Goal: Task Accomplishment & Management: Complete application form

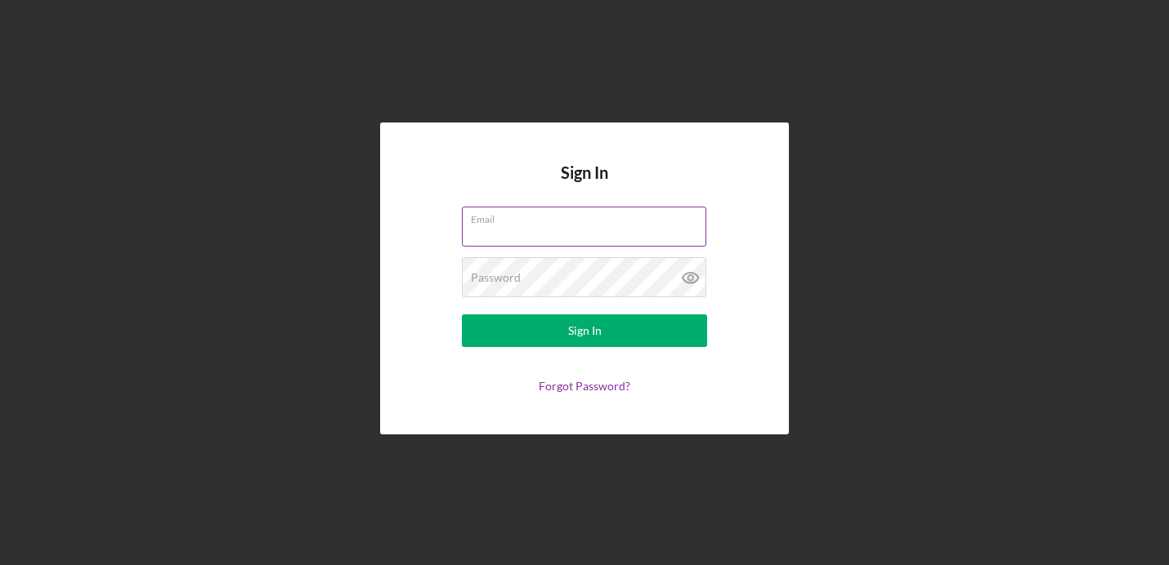
click at [517, 231] on input "Email" at bounding box center [584, 226] width 244 height 39
type input "[EMAIL_ADDRESS][DOMAIN_NAME]"
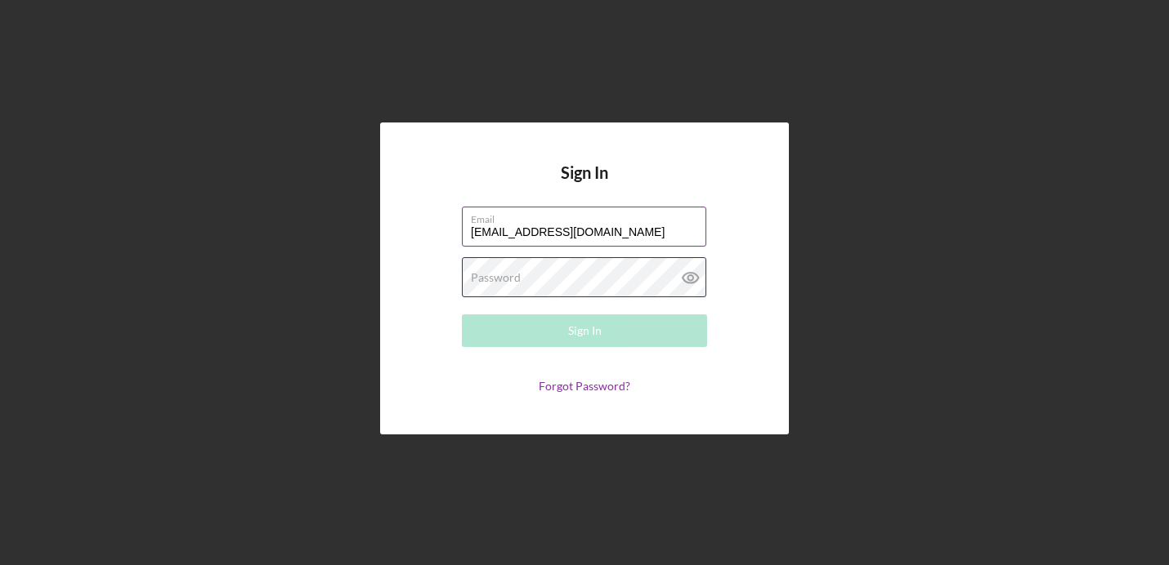
click at [540, 274] on div "Password Required" at bounding box center [584, 277] width 245 height 41
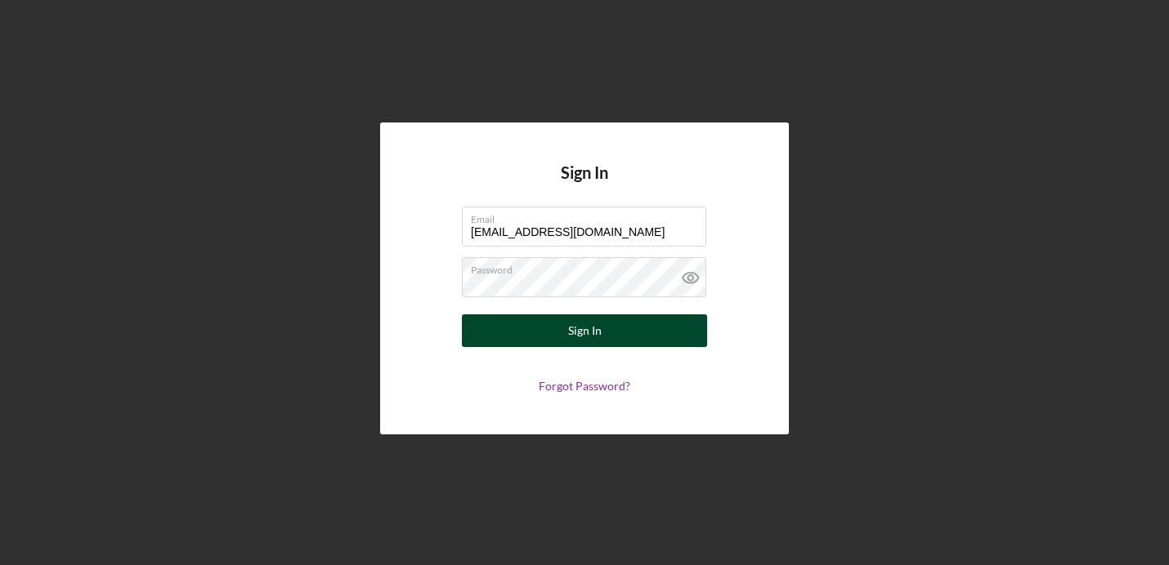
click at [566, 337] on button "Sign In" at bounding box center [584, 331] width 245 height 33
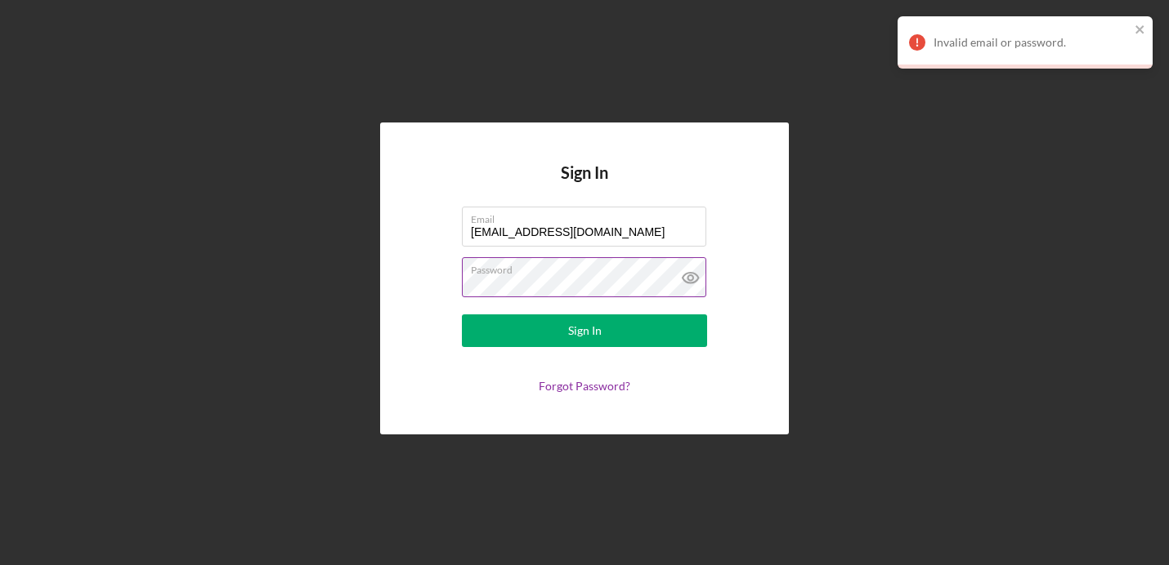
click at [571, 275] on label "Password" at bounding box center [588, 267] width 235 height 18
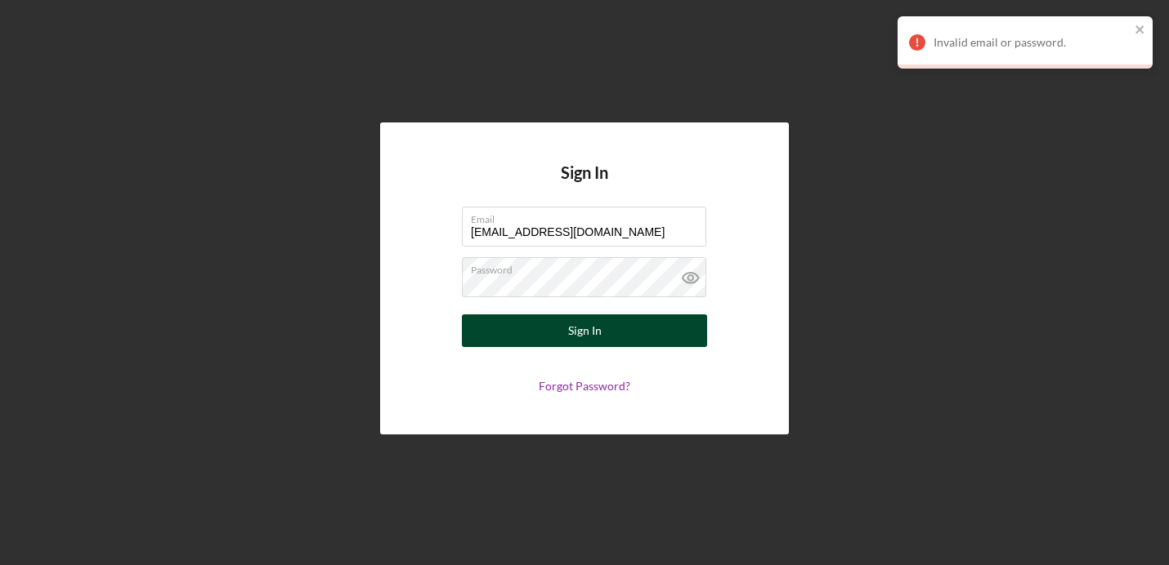
click at [532, 340] on button "Sign In" at bounding box center [584, 331] width 245 height 33
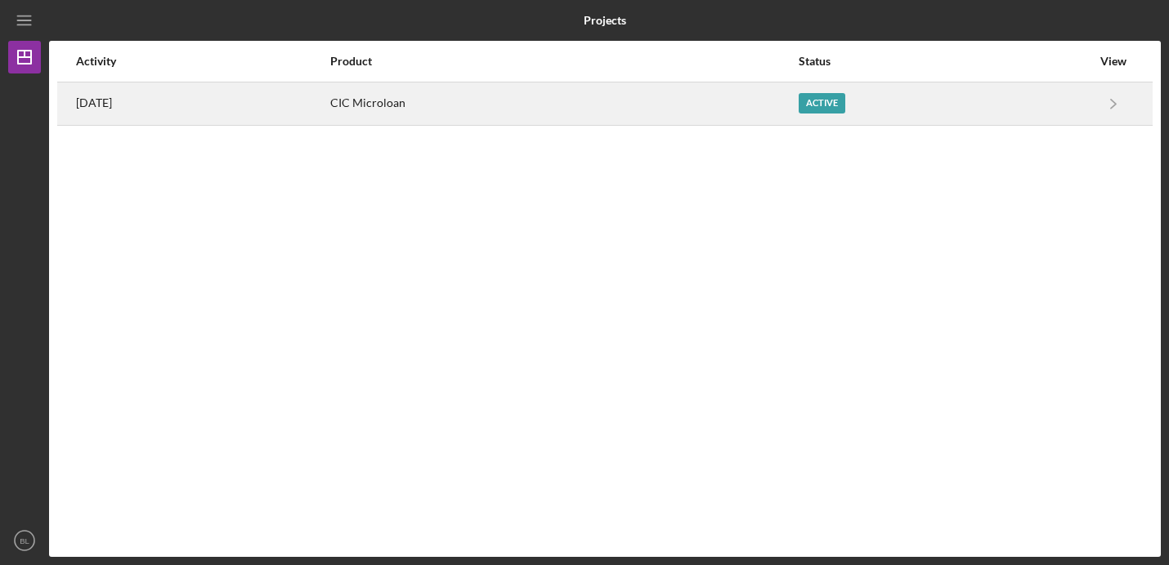
click at [893, 100] on div "Active" at bounding box center [944, 103] width 293 height 41
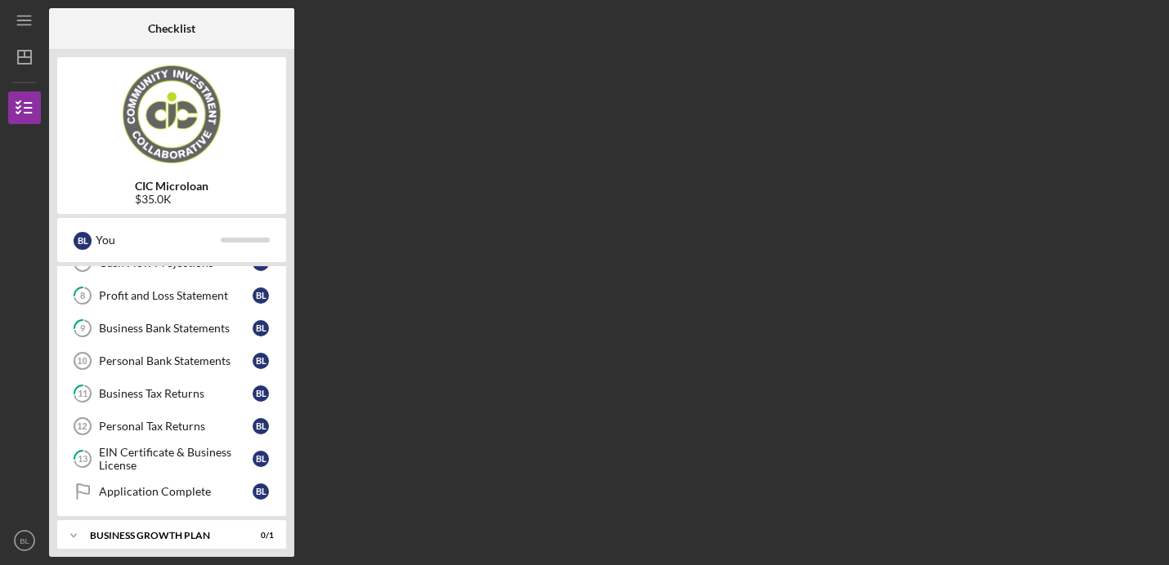
scroll to position [335, 0]
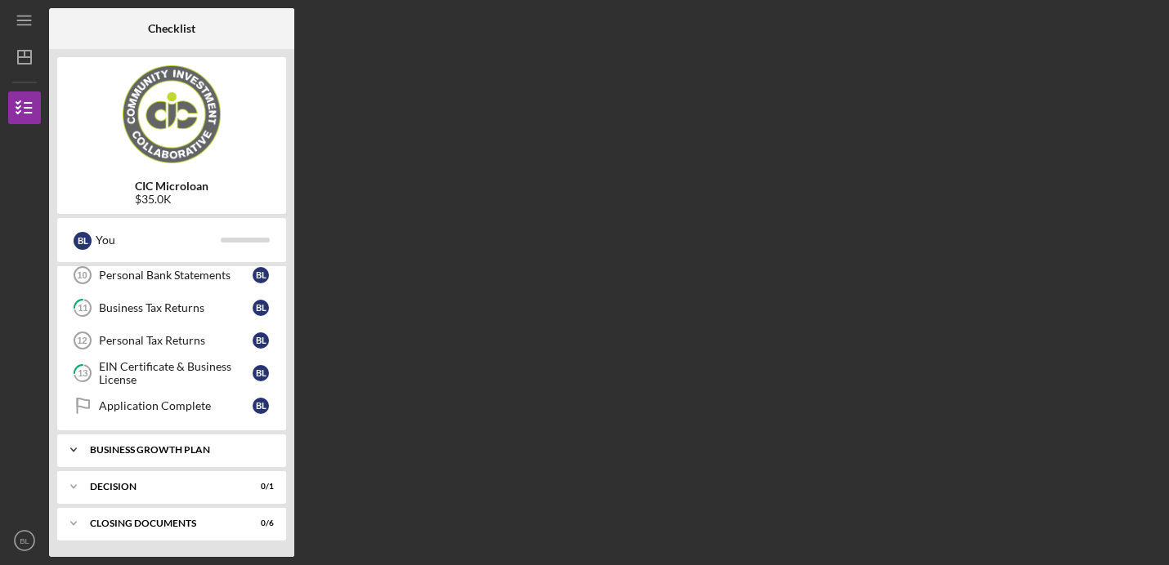
click at [194, 446] on div "Business Growth Plan" at bounding box center [178, 450] width 176 height 10
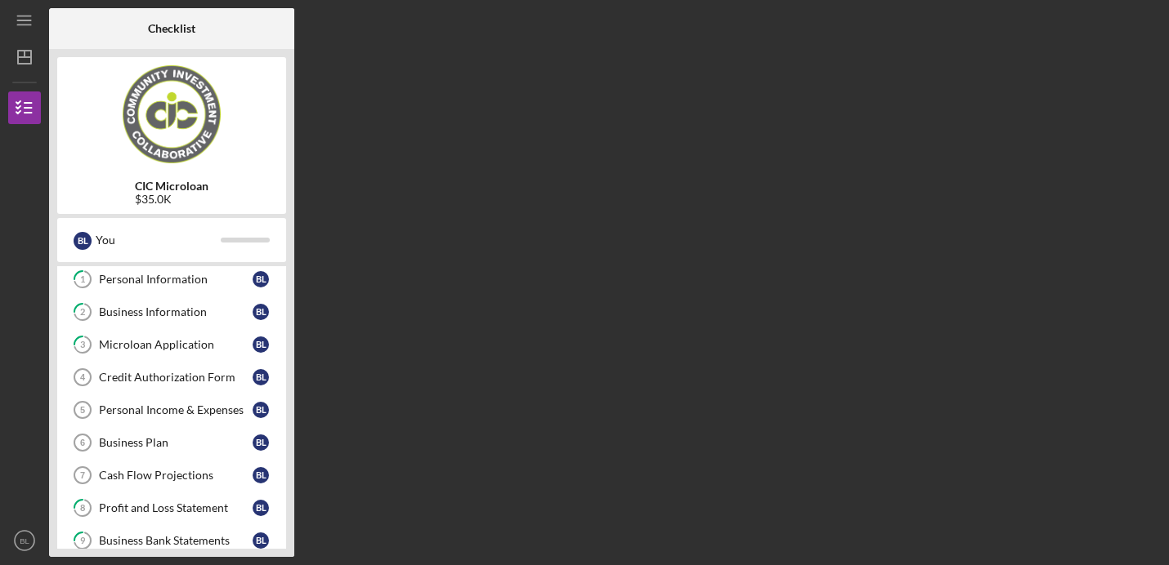
scroll to position [0, 0]
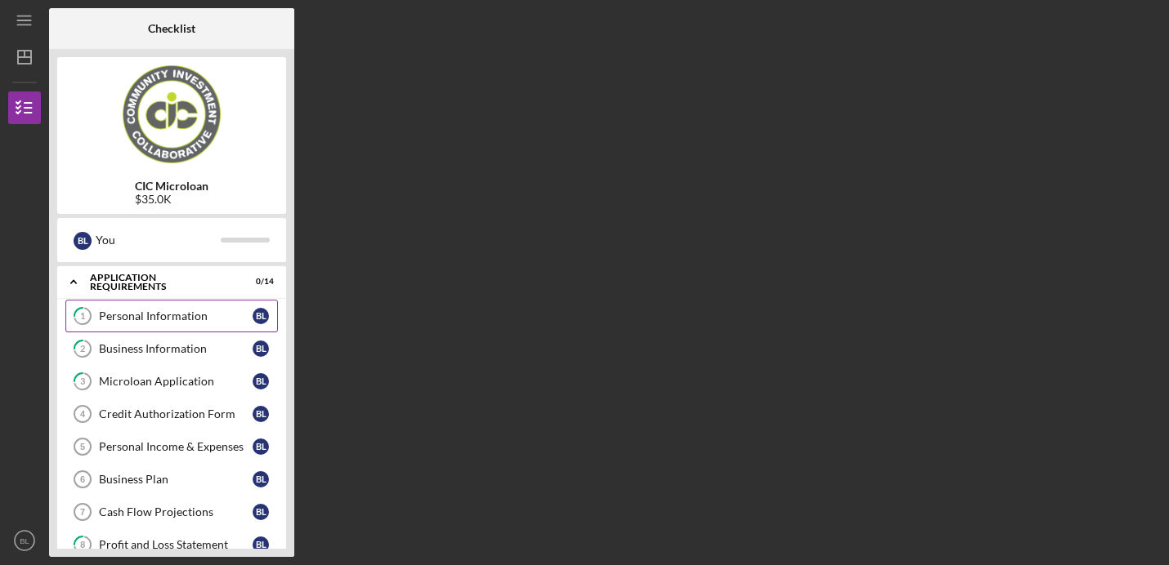
click at [186, 322] on div "Personal Information" at bounding box center [176, 316] width 154 height 13
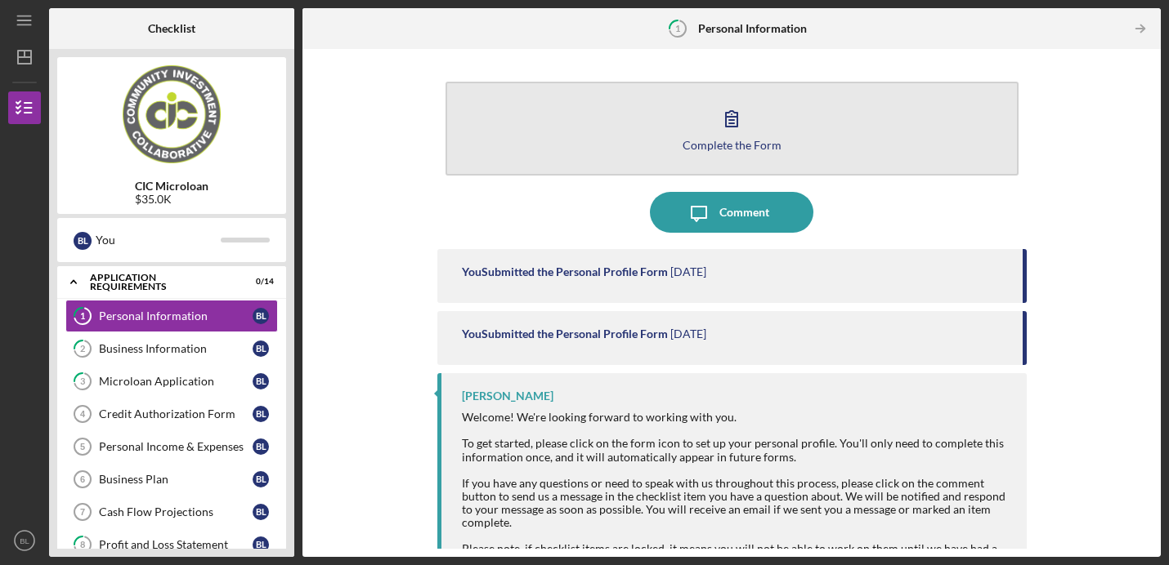
click at [700, 117] on button "Complete the Form Form" at bounding box center [731, 129] width 573 height 94
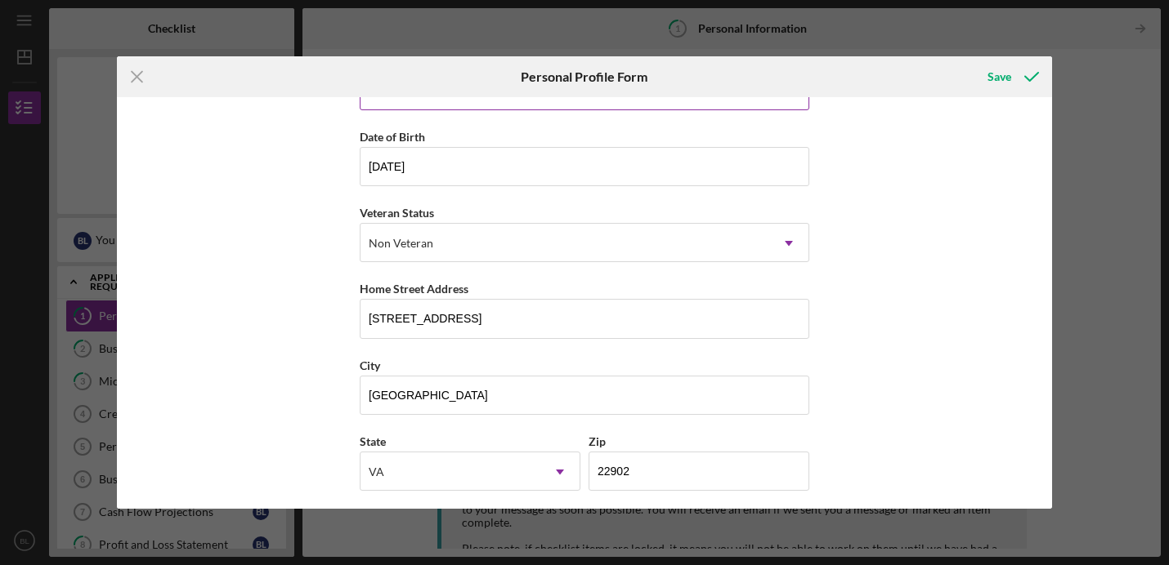
scroll to position [213, 0]
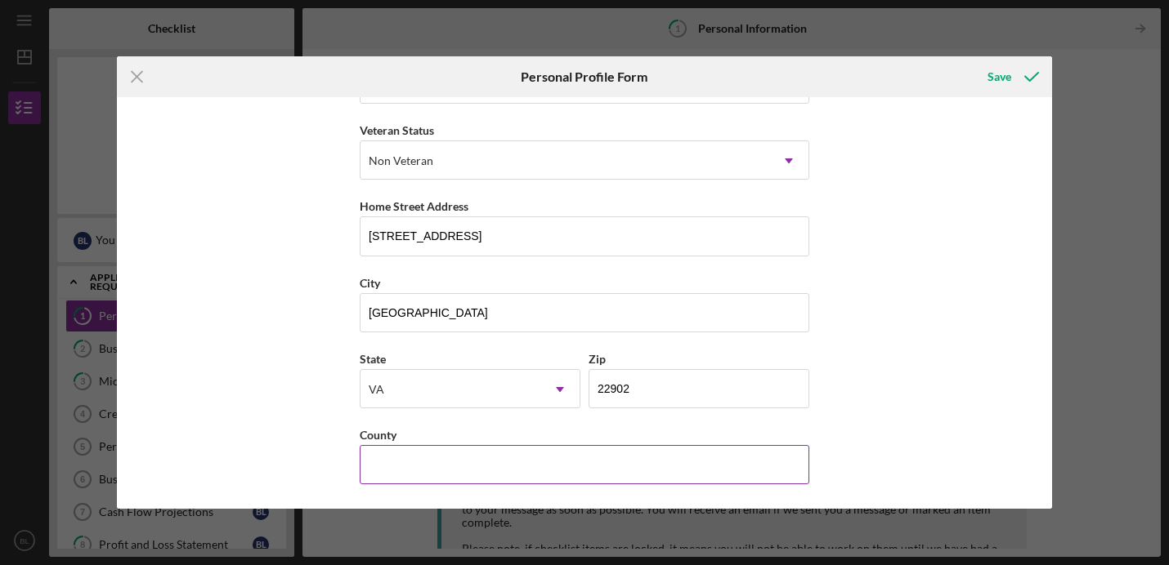
click at [644, 449] on input "County" at bounding box center [584, 464] width 449 height 39
click at [911, 420] on div "First Name [PERSON_NAME] Middle Name Last Name [PERSON_NAME] Job Title Date of …" at bounding box center [584, 303] width 935 height 412
click at [700, 474] on input "County" at bounding box center [584, 464] width 449 height 39
type input "[GEOGRAPHIC_DATA]"
click at [317, 284] on div "First Name [PERSON_NAME] Middle Name Last Name [PERSON_NAME] Job Title Date of …" at bounding box center [584, 303] width 935 height 412
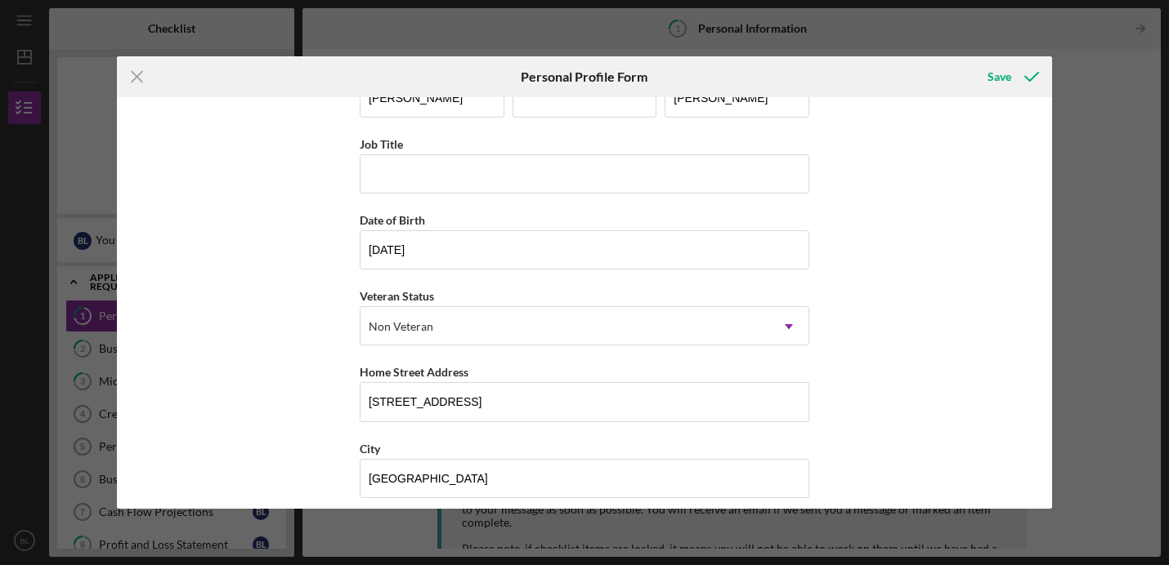
scroll to position [38, 0]
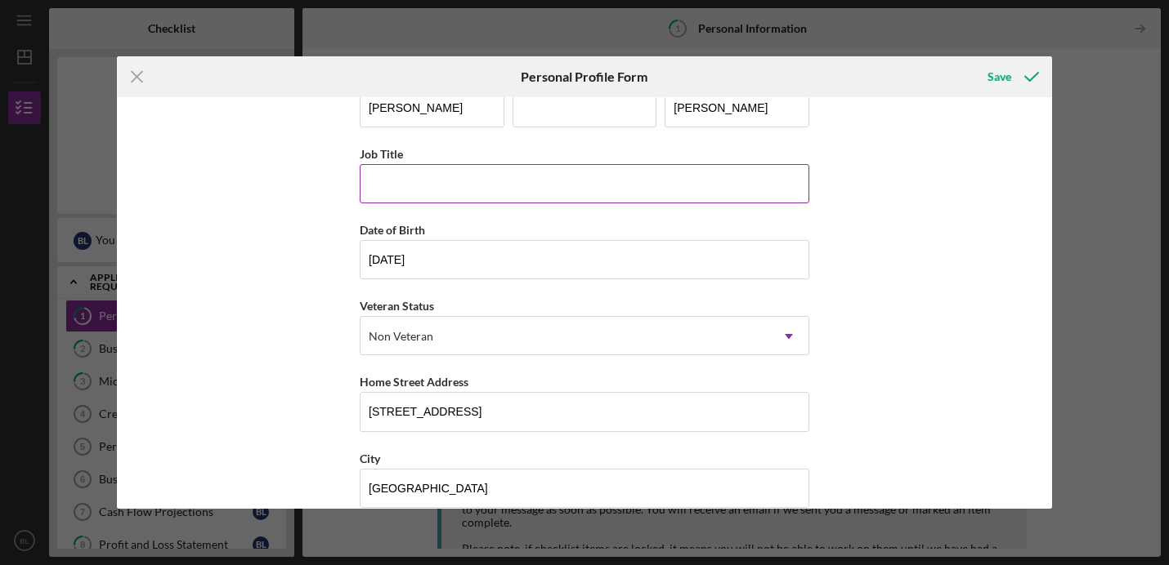
click at [399, 178] on input "Job Title" at bounding box center [584, 183] width 449 height 39
type input "Owner"
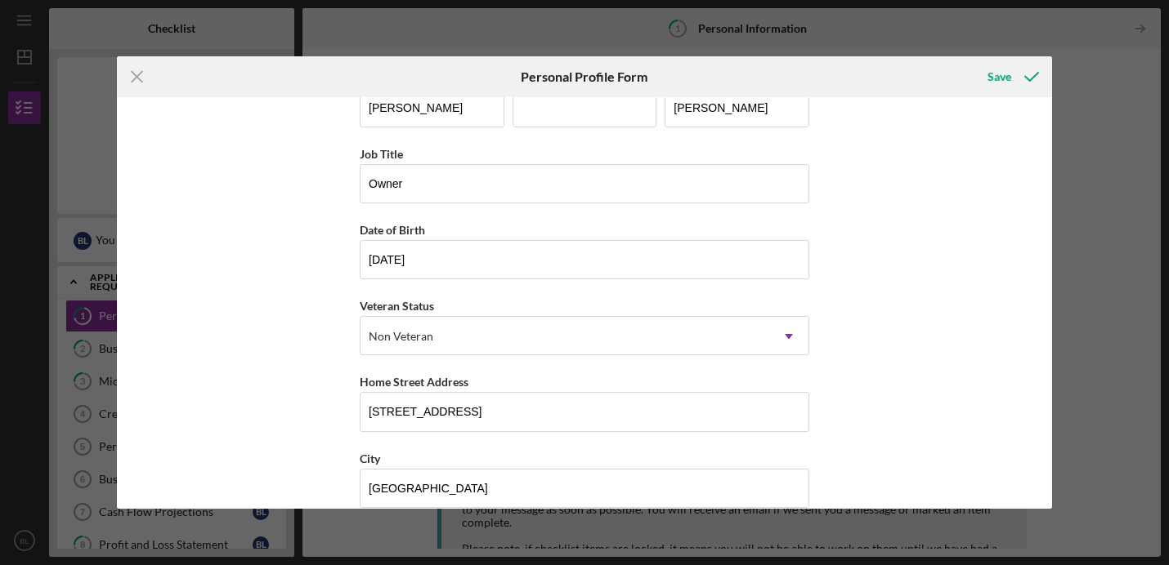
click at [860, 234] on div "First Name [PERSON_NAME] Middle Name Last Name [PERSON_NAME] Job Title Owner Da…" at bounding box center [584, 303] width 935 height 412
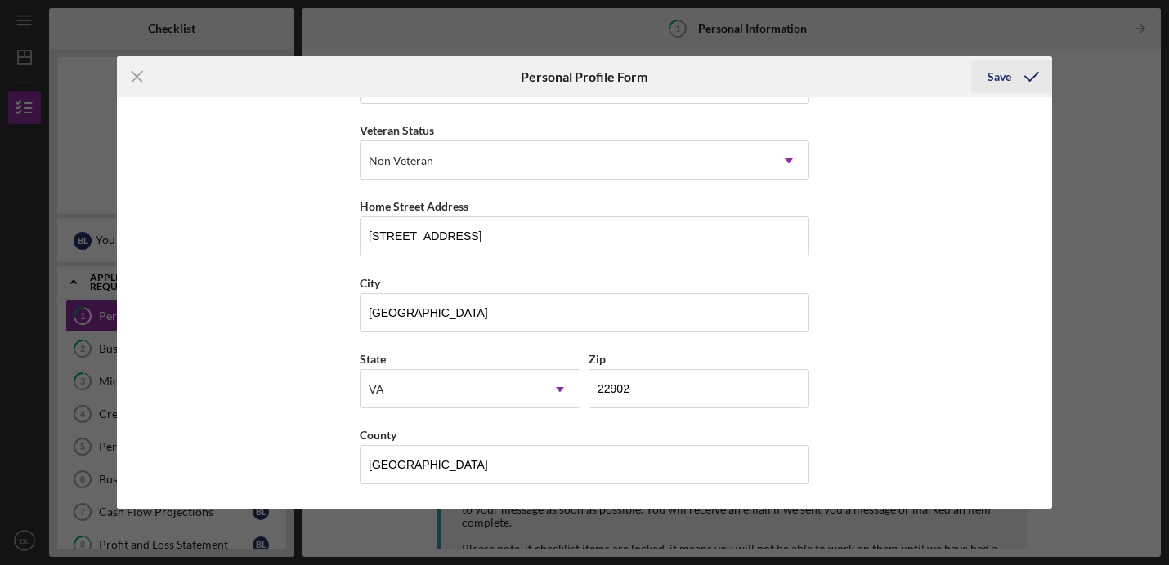
click at [1016, 78] on icon "submit" at bounding box center [1031, 76] width 41 height 41
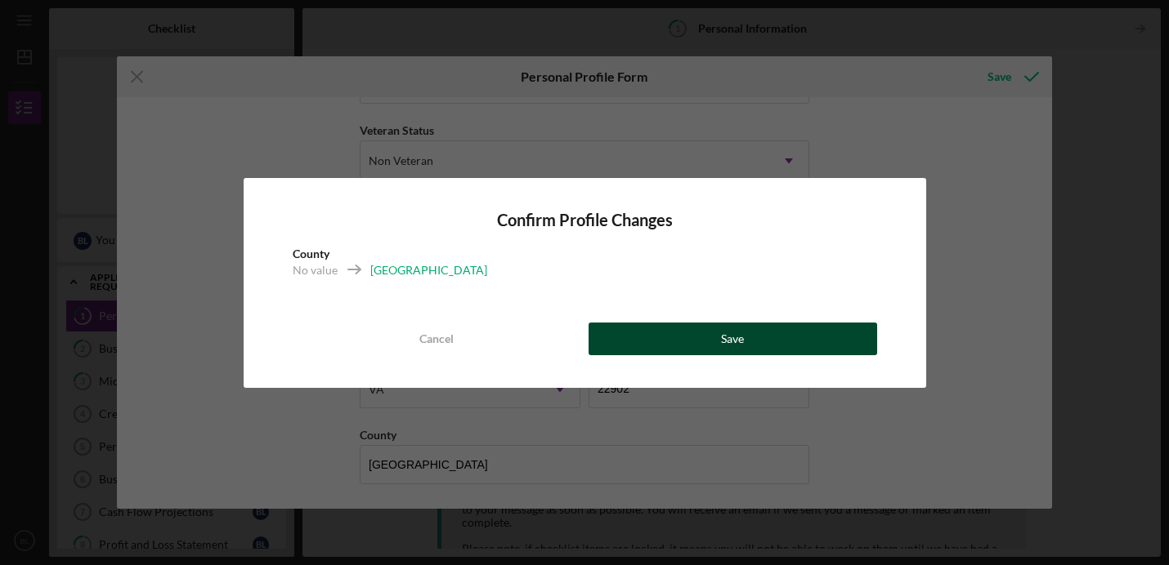
click at [749, 333] on button "Save" at bounding box center [732, 339] width 288 height 33
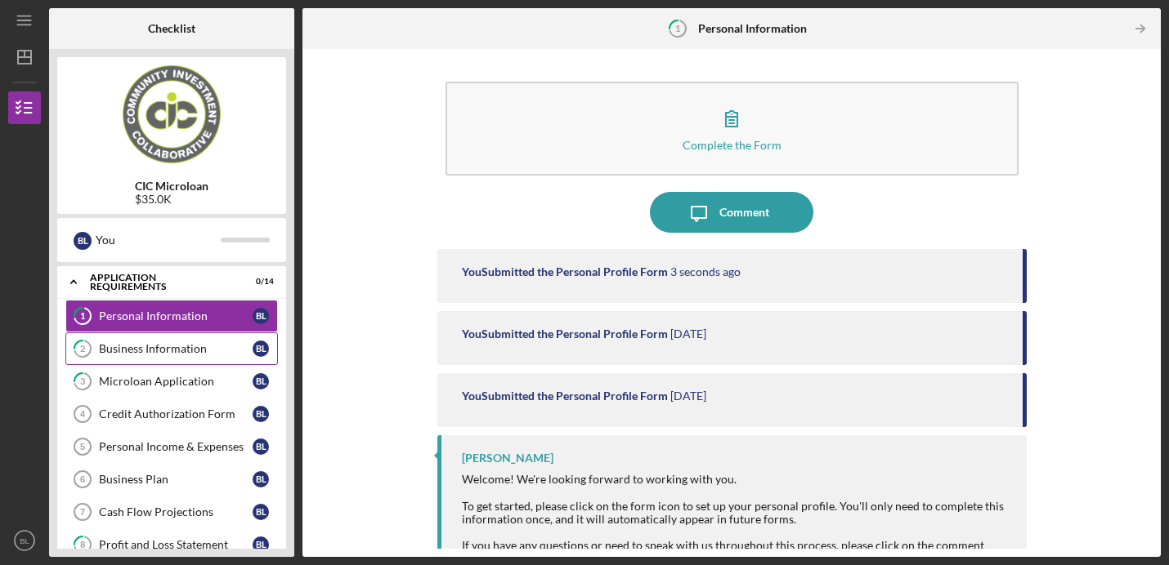
click at [225, 342] on div "Business Information" at bounding box center [176, 348] width 154 height 13
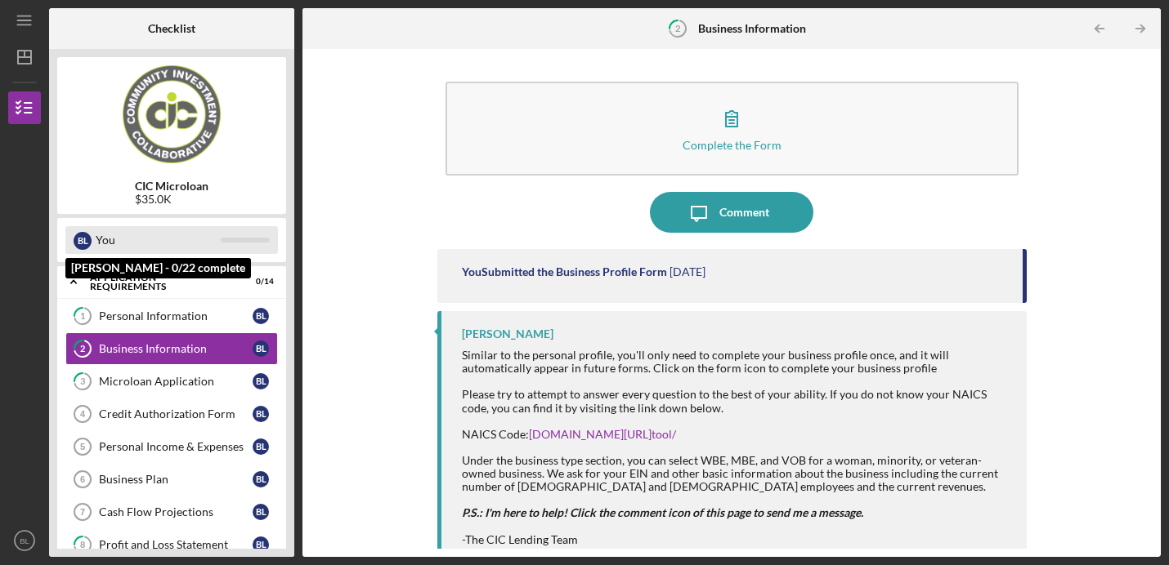
click at [206, 239] on div "You" at bounding box center [158, 240] width 125 height 28
click at [81, 236] on div "[PERSON_NAME]" at bounding box center [83, 241] width 18 height 18
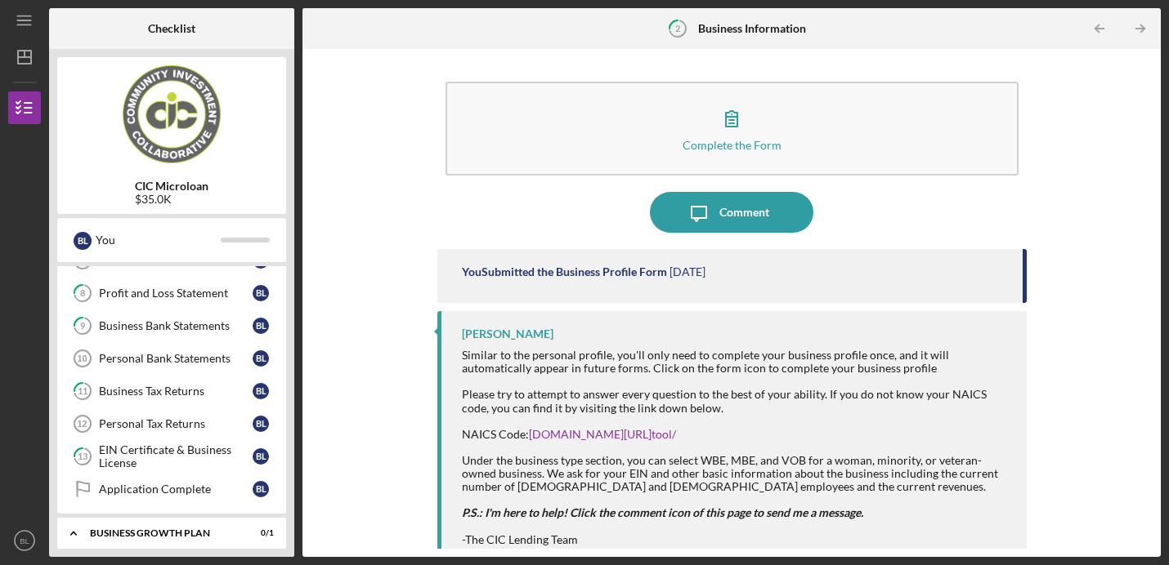
scroll to position [377, 0]
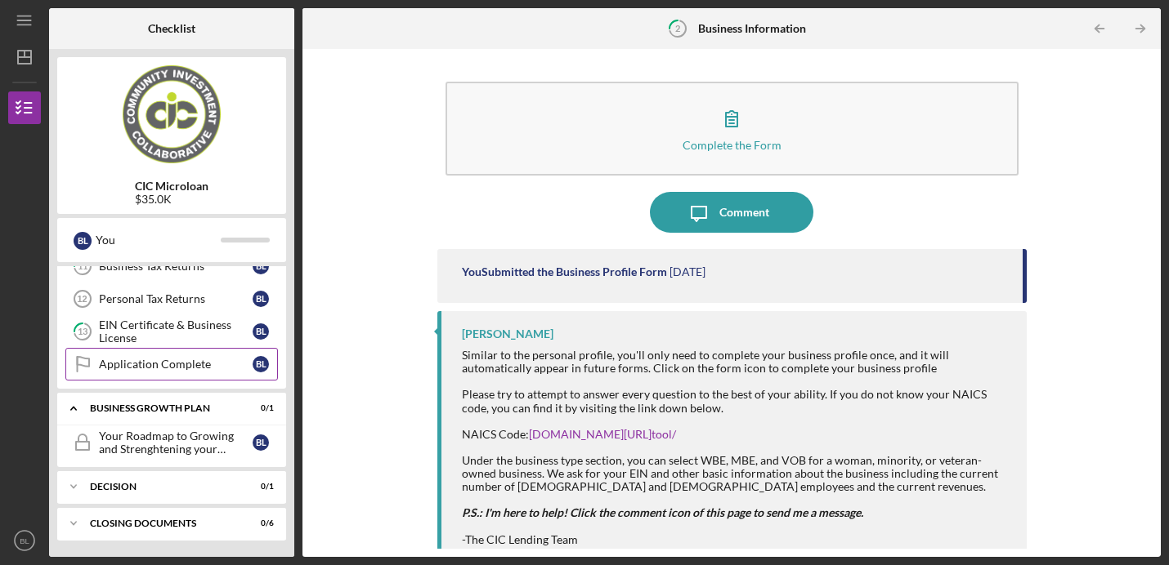
click at [154, 362] on div "Application Complete" at bounding box center [176, 364] width 154 height 13
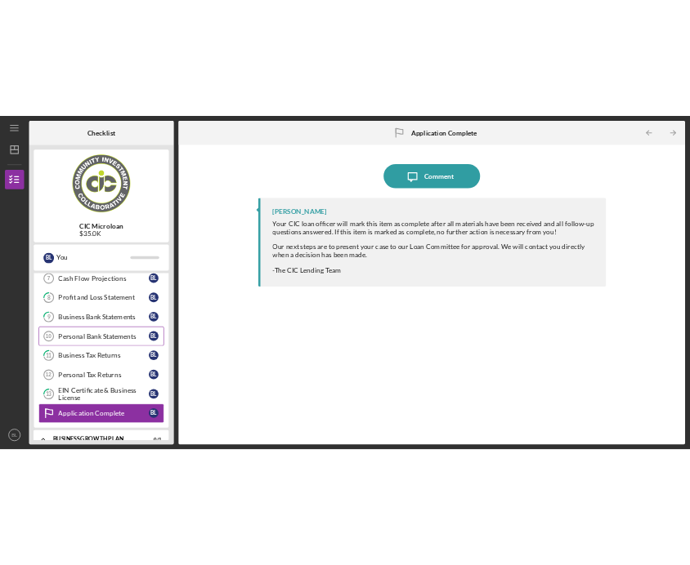
scroll to position [235, 0]
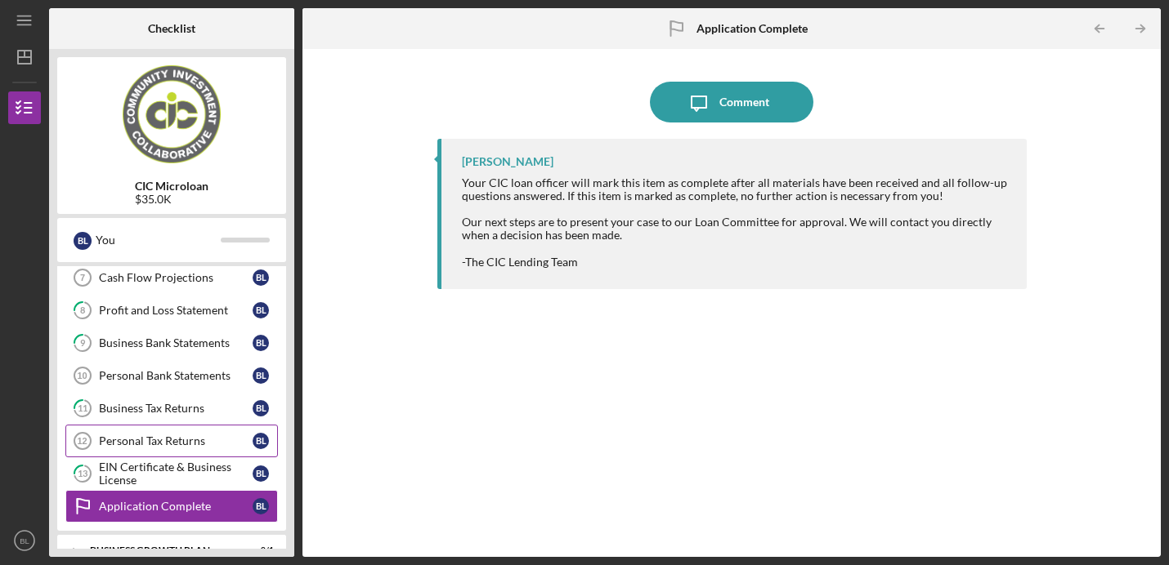
click at [178, 443] on div "Personal Tax Returns" at bounding box center [176, 441] width 154 height 13
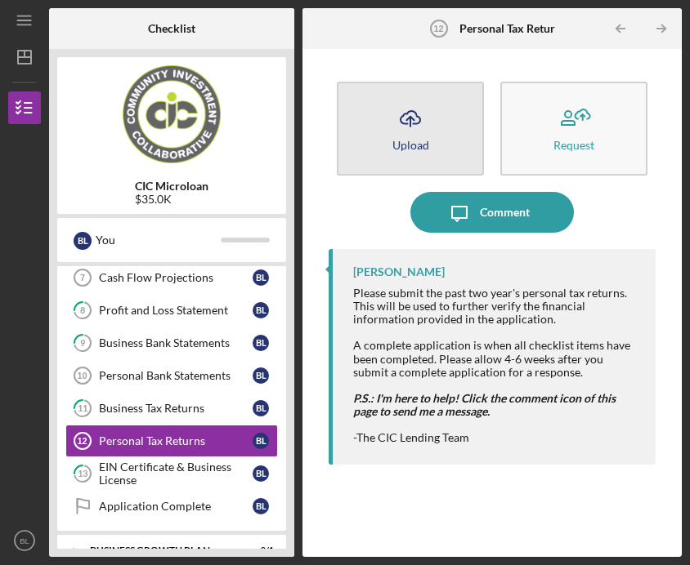
click at [432, 154] on button "Icon/Upload Upload" at bounding box center [410, 129] width 147 height 94
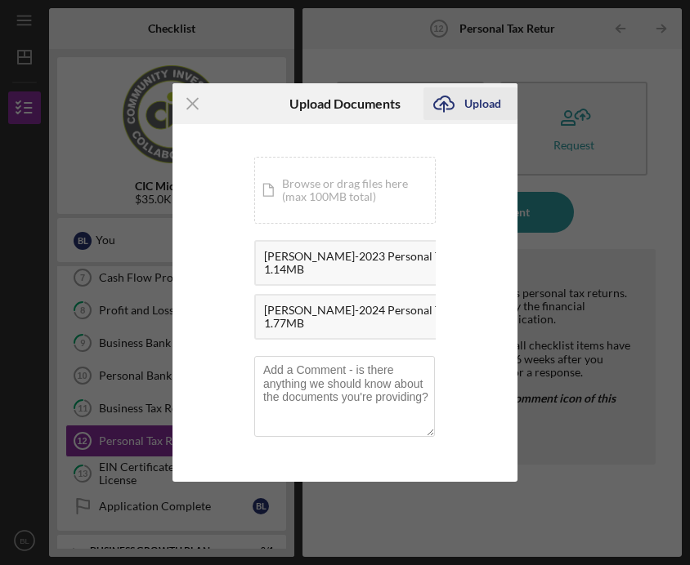
click at [475, 105] on div "Upload" at bounding box center [482, 103] width 37 height 33
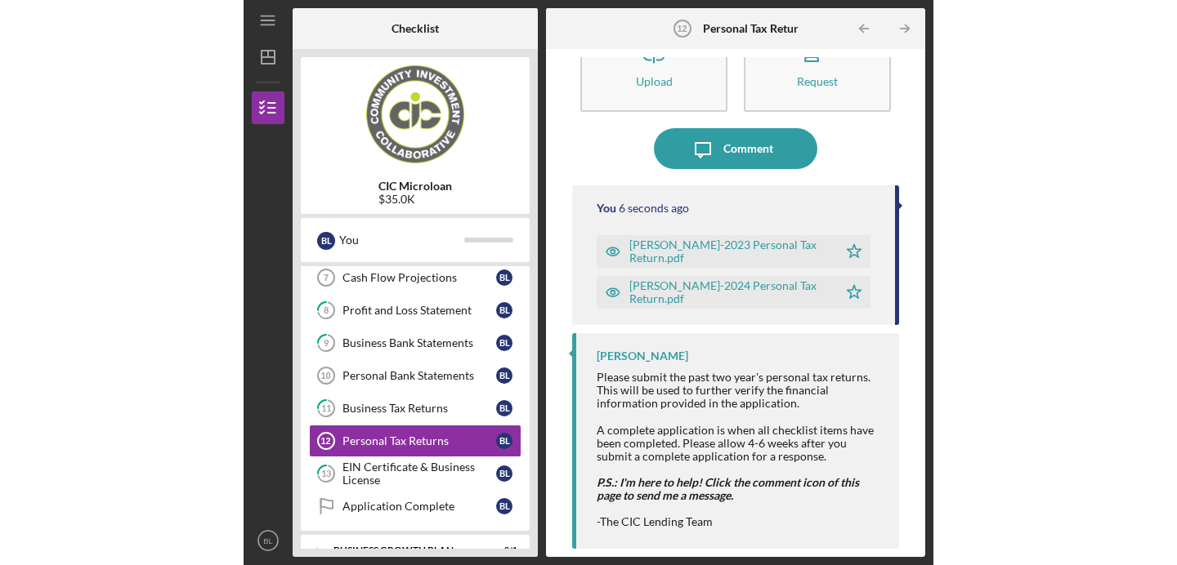
scroll to position [25, 0]
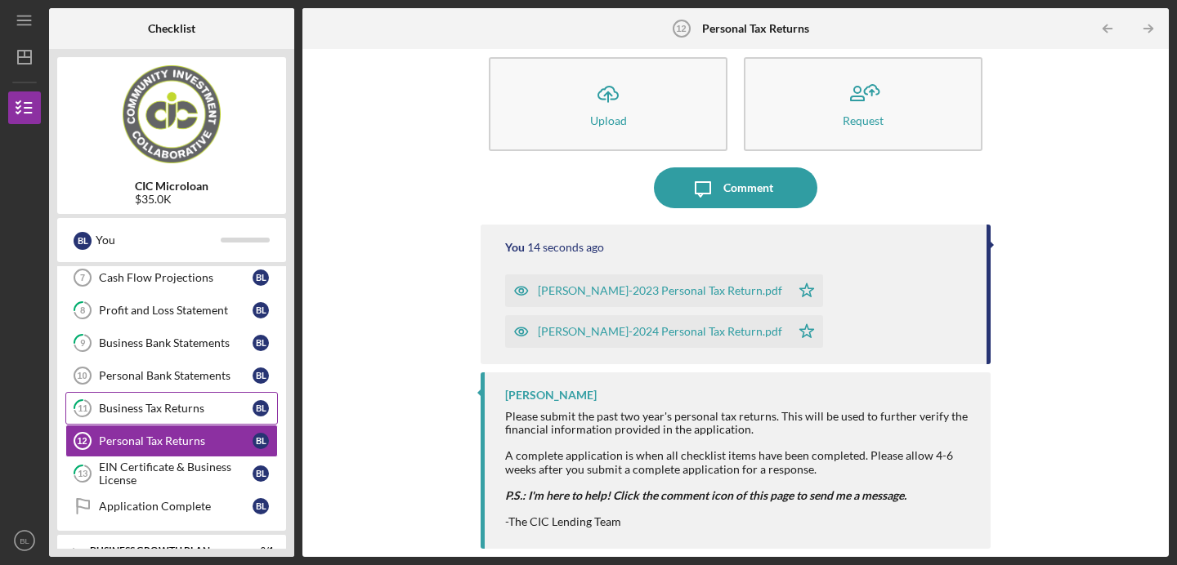
click at [129, 408] on div "Business Tax Returns" at bounding box center [176, 408] width 154 height 13
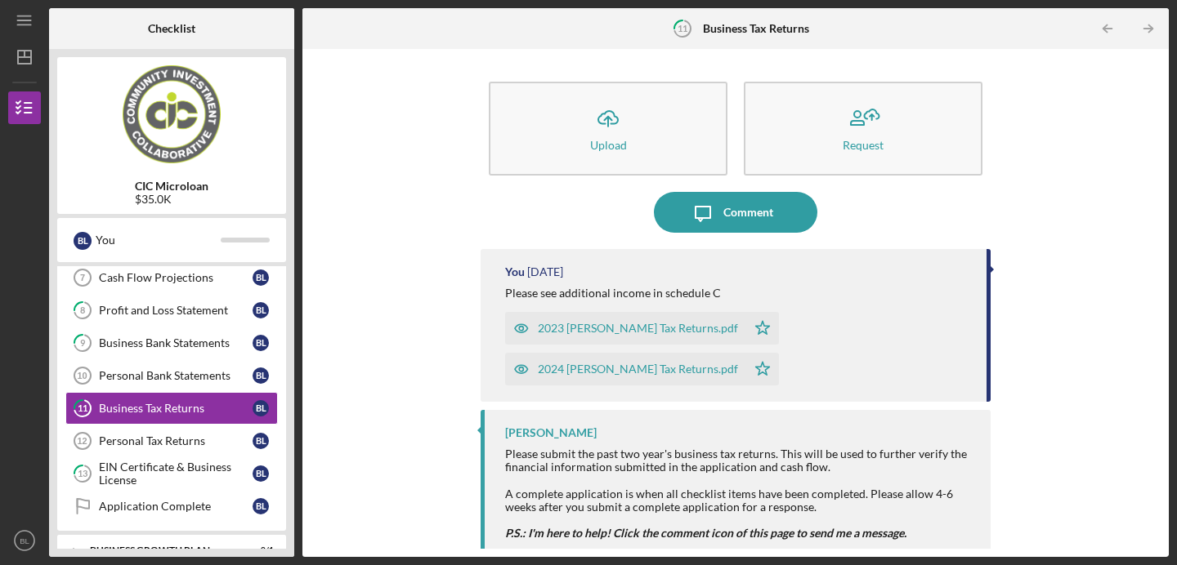
click at [738, 363] on div "2024 [PERSON_NAME] Tax Returns.pdf" at bounding box center [638, 369] width 200 height 13
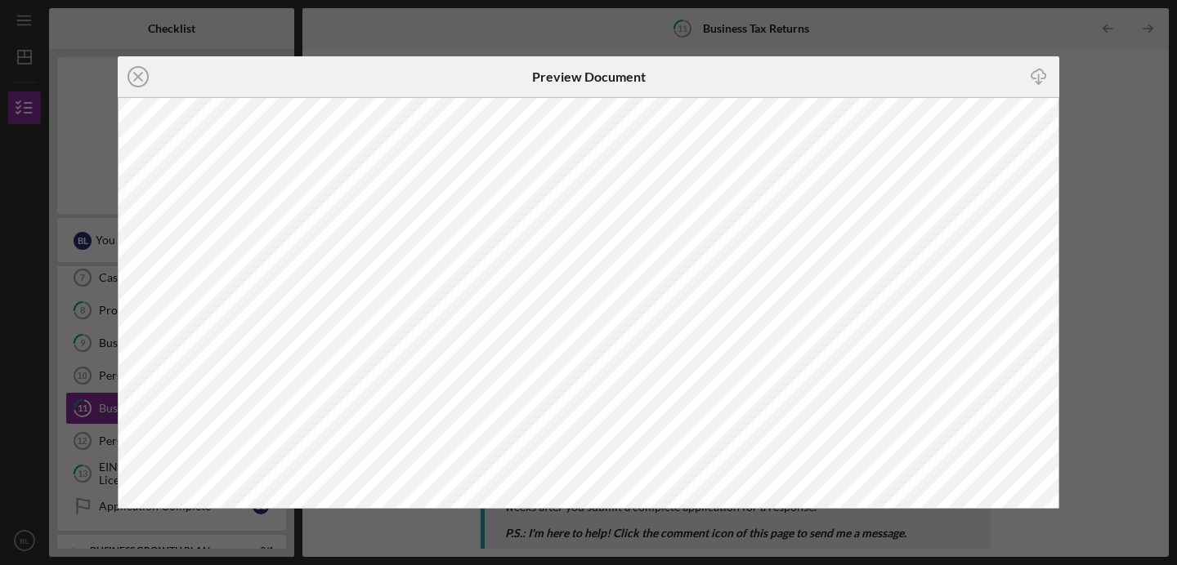
click at [1083, 109] on div "Icon/Close Preview Document Icon/Download" at bounding box center [588, 282] width 1177 height 565
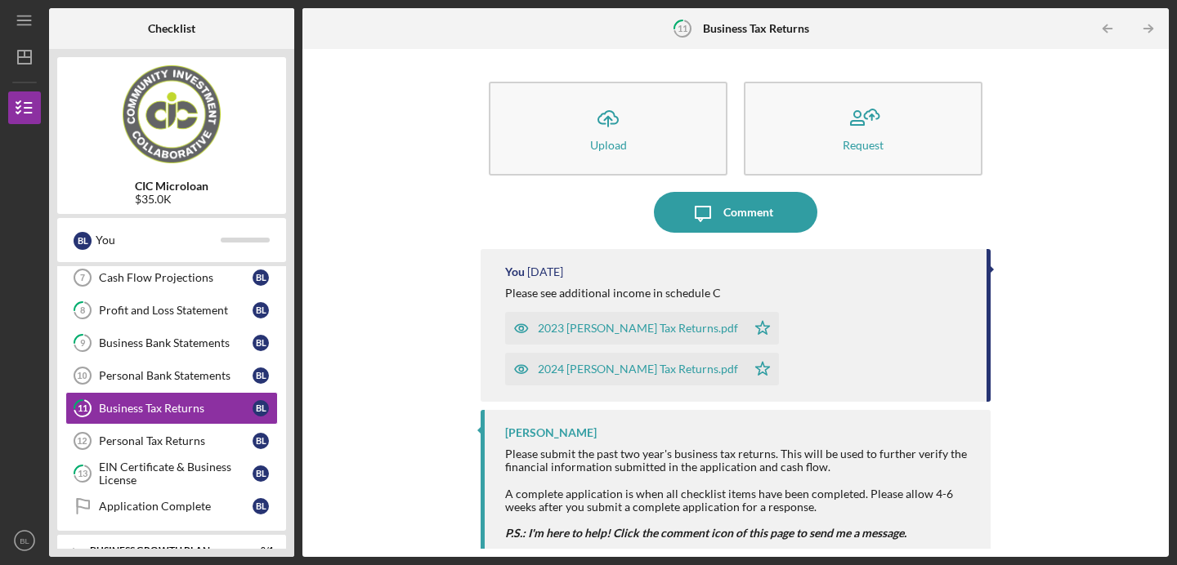
click at [671, 330] on div "2023 [PERSON_NAME] Tax Returns.pdf" at bounding box center [638, 328] width 200 height 13
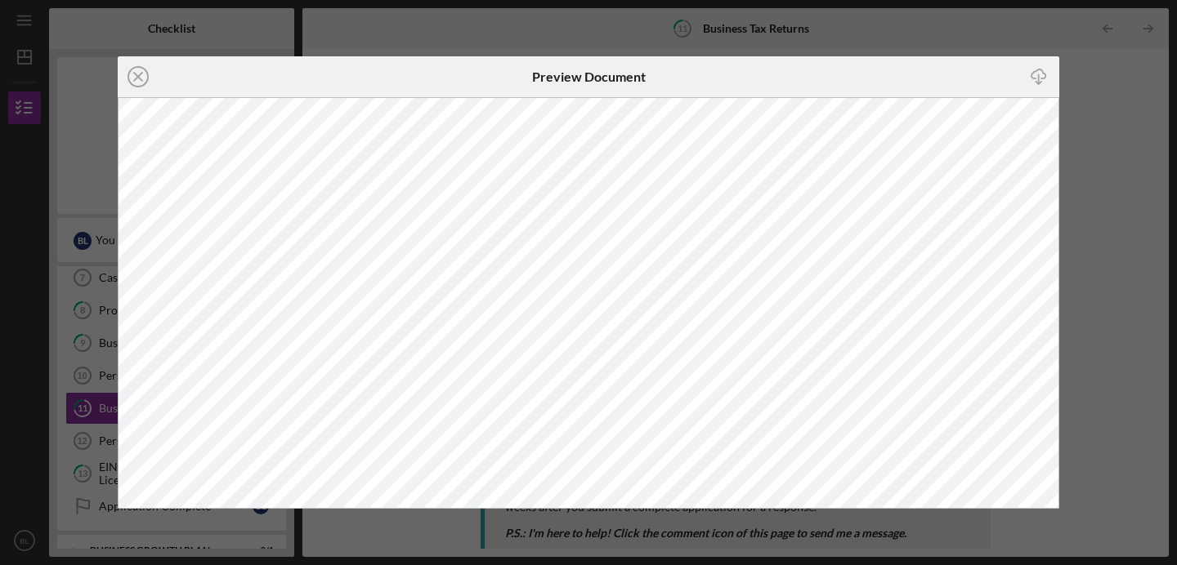
click at [1087, 250] on div "Icon/Close Preview Document Icon/Download" at bounding box center [588, 282] width 1177 height 565
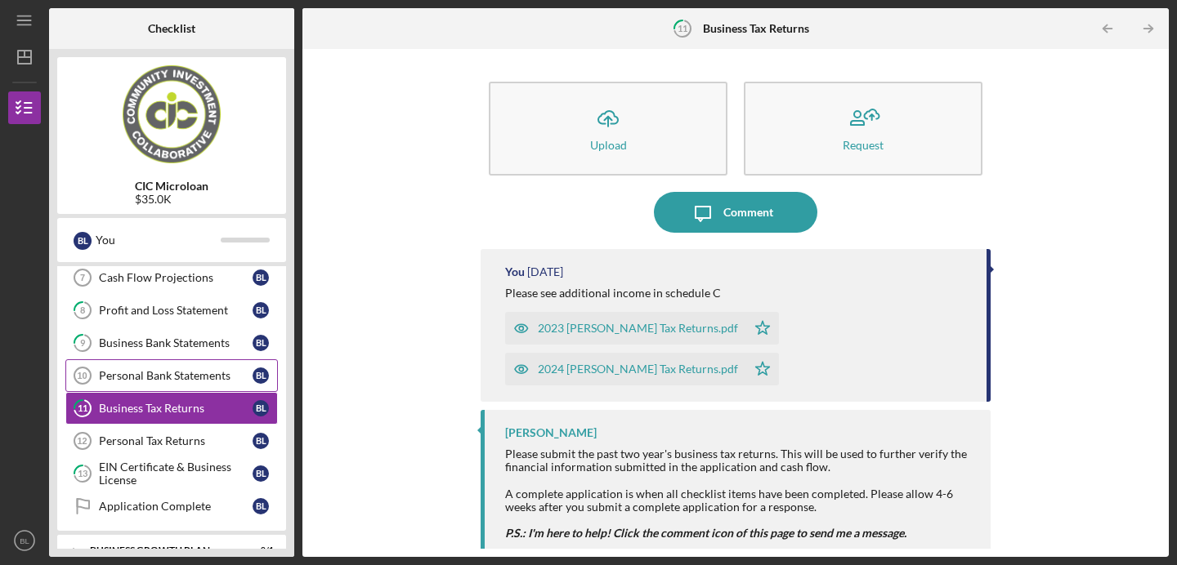
click at [177, 379] on div "Personal Bank Statements" at bounding box center [176, 375] width 154 height 13
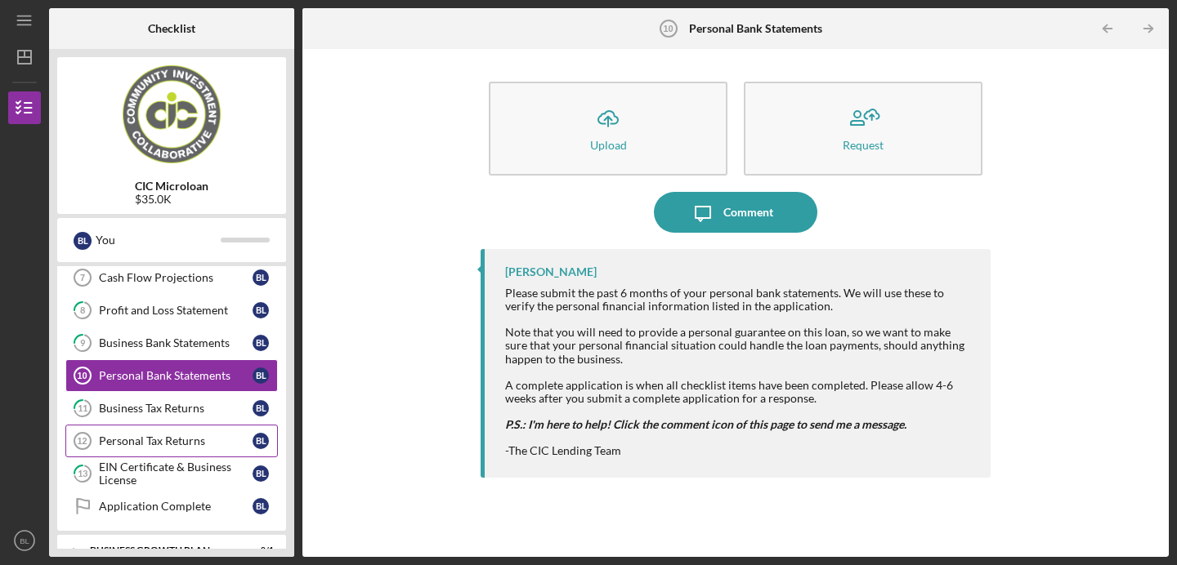
click at [157, 450] on link "Personal Tax Returns 12 Personal Tax Returns [PERSON_NAME]" at bounding box center [171, 441] width 212 height 33
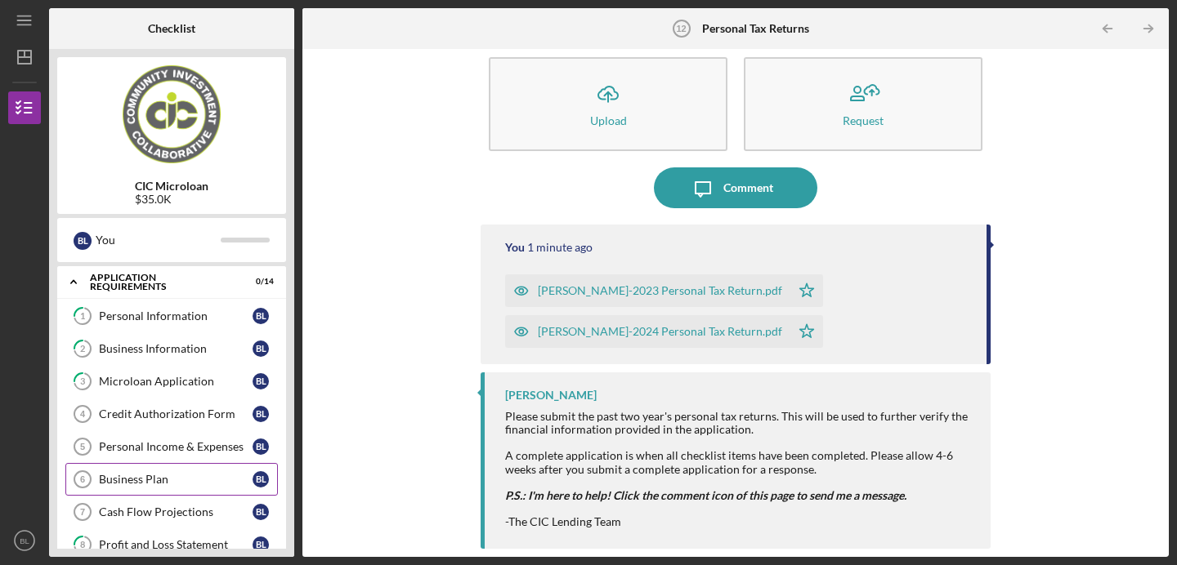
click at [158, 479] on div "Business Plan" at bounding box center [176, 479] width 154 height 13
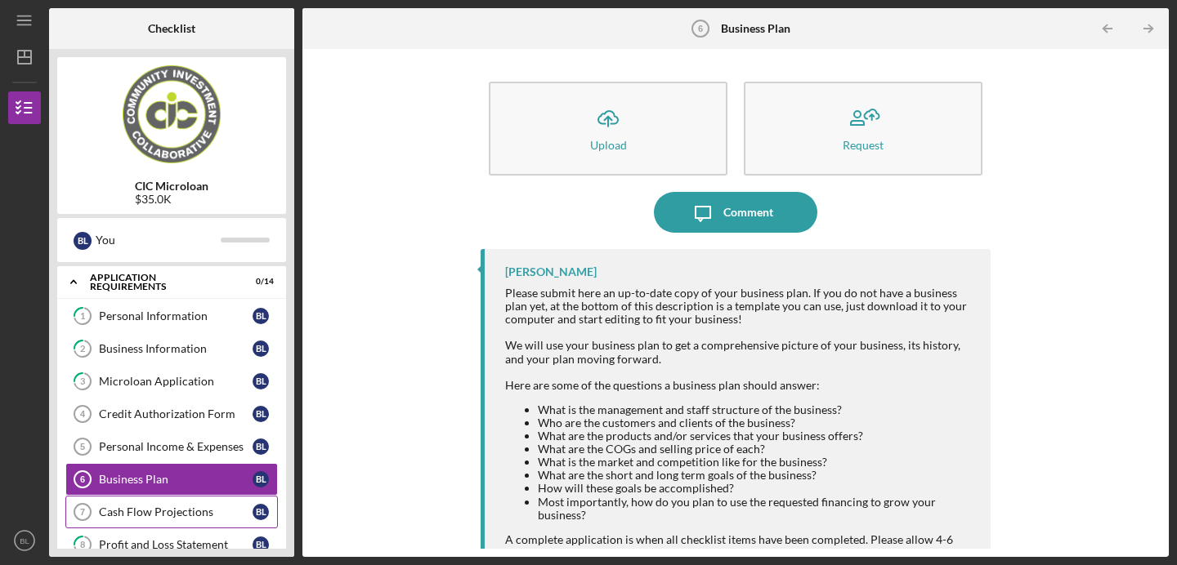
click at [167, 519] on link "Cash Flow Projections 7 Cash Flow Projections [PERSON_NAME]" at bounding box center [171, 512] width 212 height 33
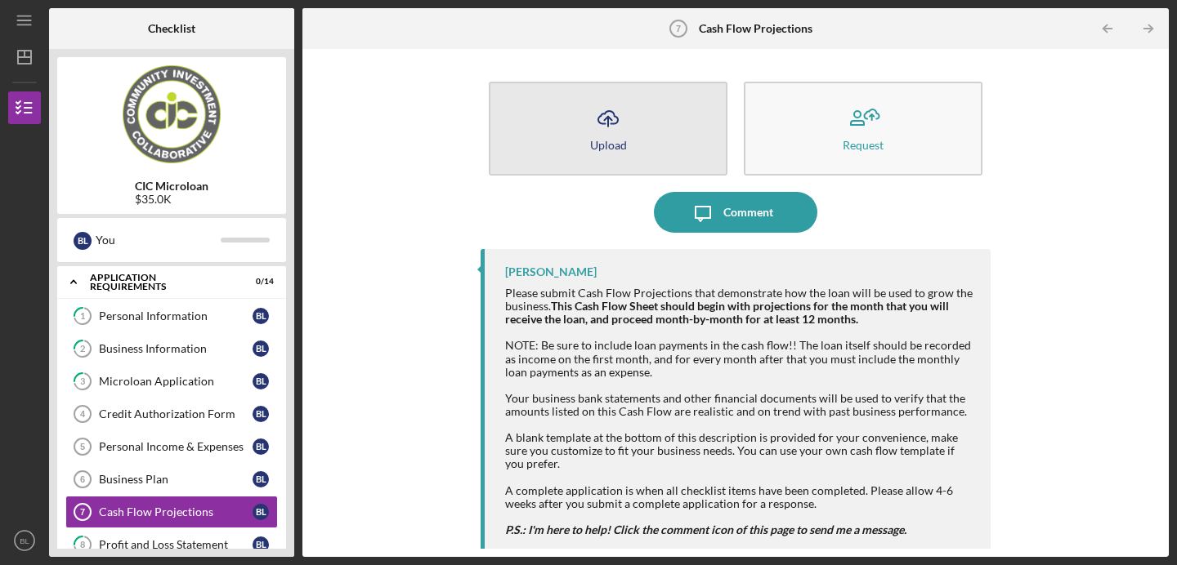
click at [682, 97] on button "Icon/Upload Upload" at bounding box center [608, 129] width 239 height 94
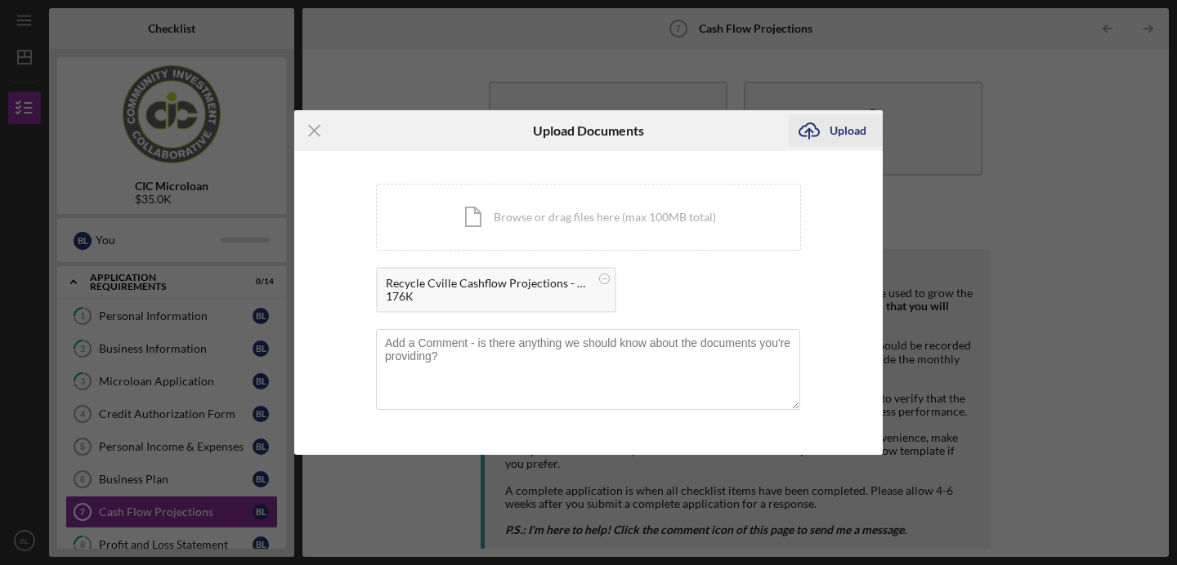
click at [833, 135] on div "Upload" at bounding box center [847, 130] width 37 height 33
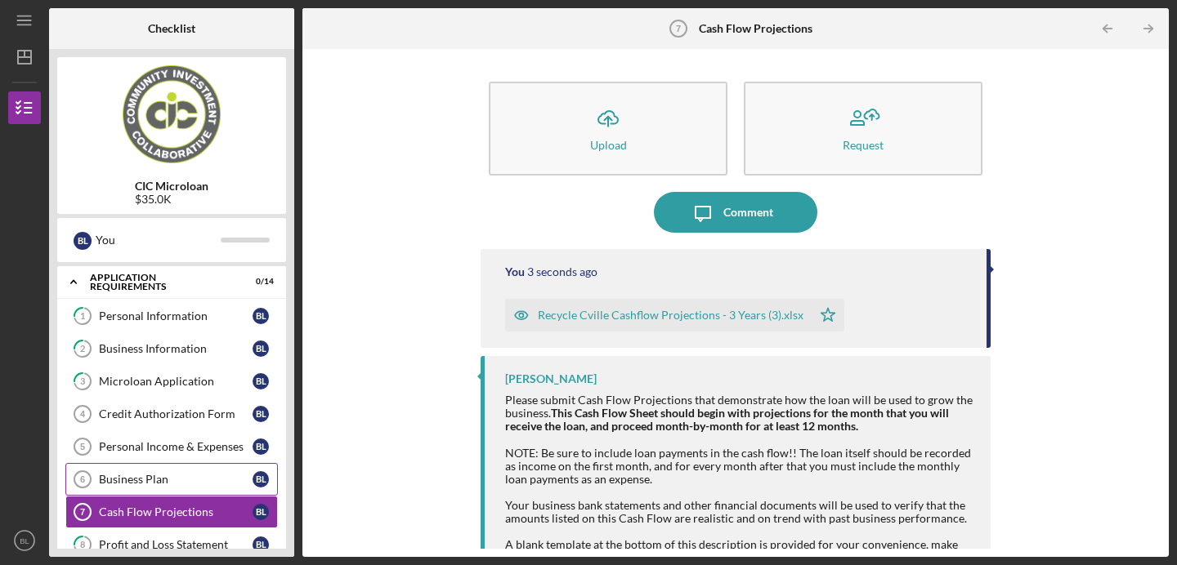
click at [141, 468] on link "Business Plan 6 Business [MEDICAL_DATA][PERSON_NAME]" at bounding box center [171, 479] width 212 height 33
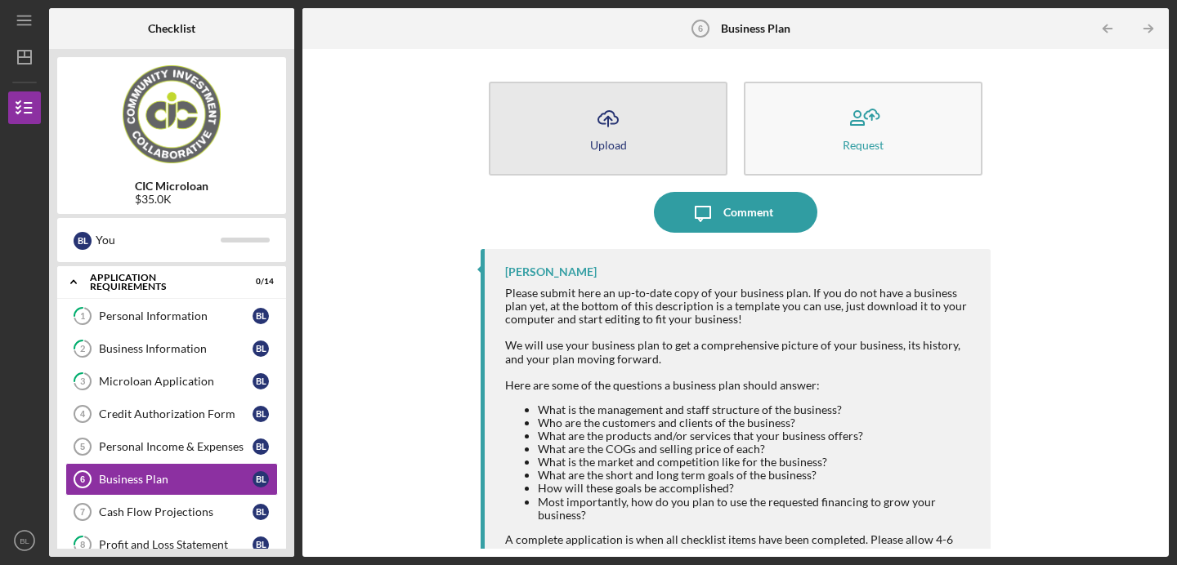
click at [610, 131] on icon "Icon/Upload" at bounding box center [608, 118] width 41 height 41
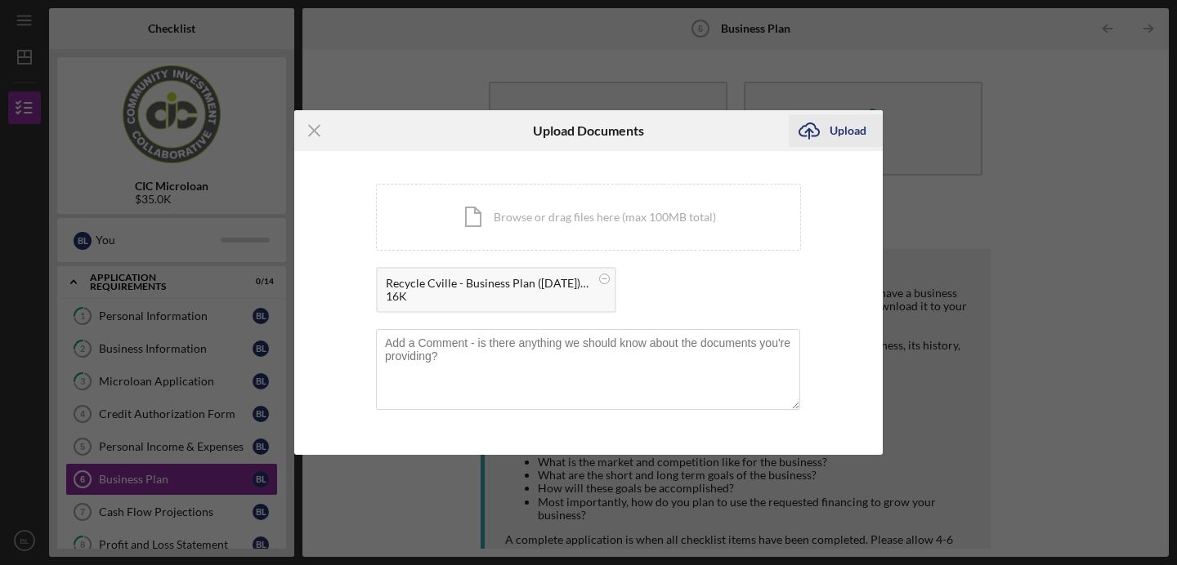
click at [829, 141] on div "Upload" at bounding box center [847, 130] width 37 height 33
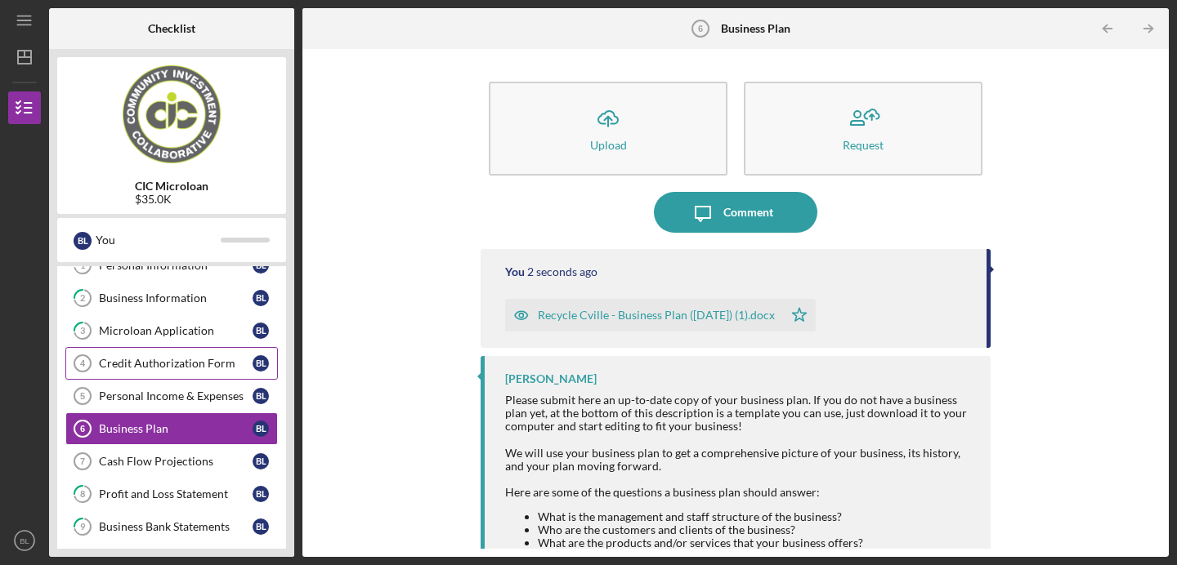
scroll to position [67, 0]
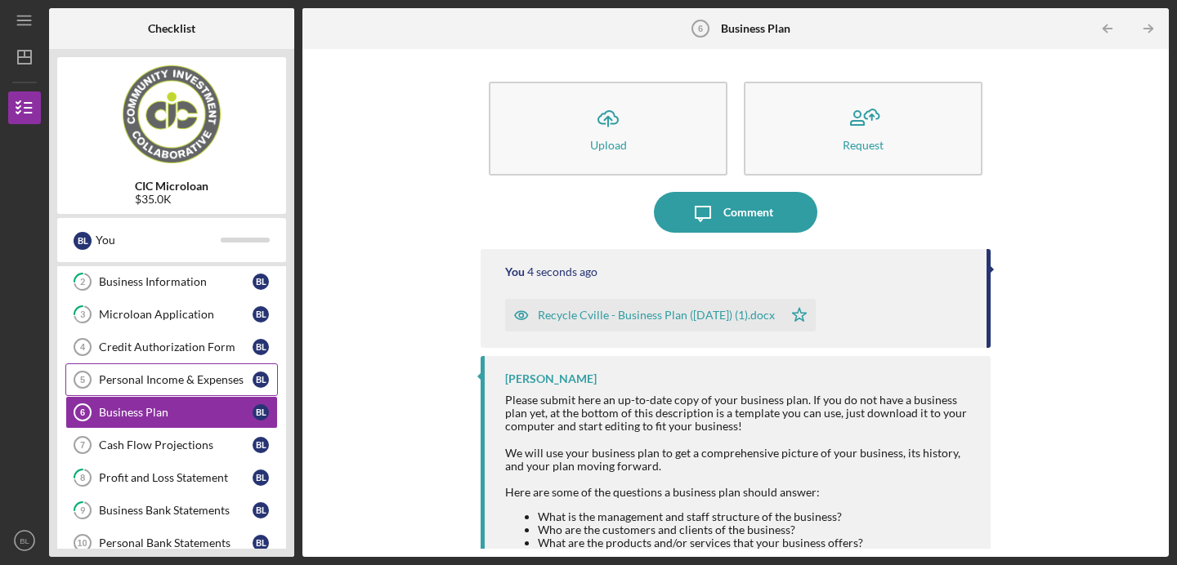
click at [170, 387] on link "Personal Income & Expenses 5 Personal Income & Expenses [PERSON_NAME]" at bounding box center [171, 380] width 212 height 33
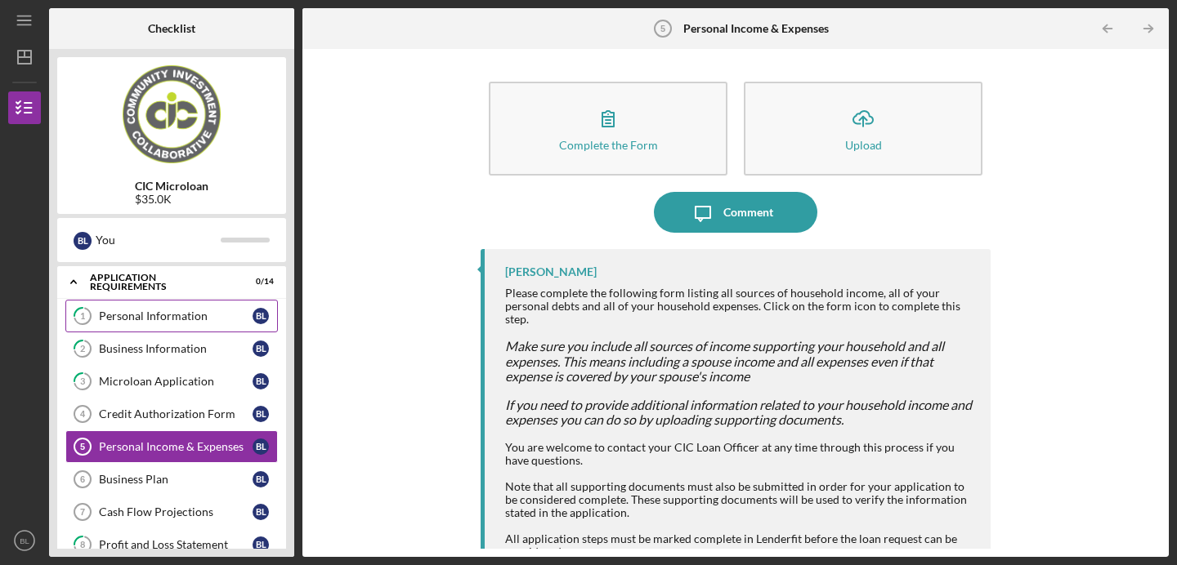
click at [168, 315] on div "Personal Information" at bounding box center [176, 316] width 154 height 13
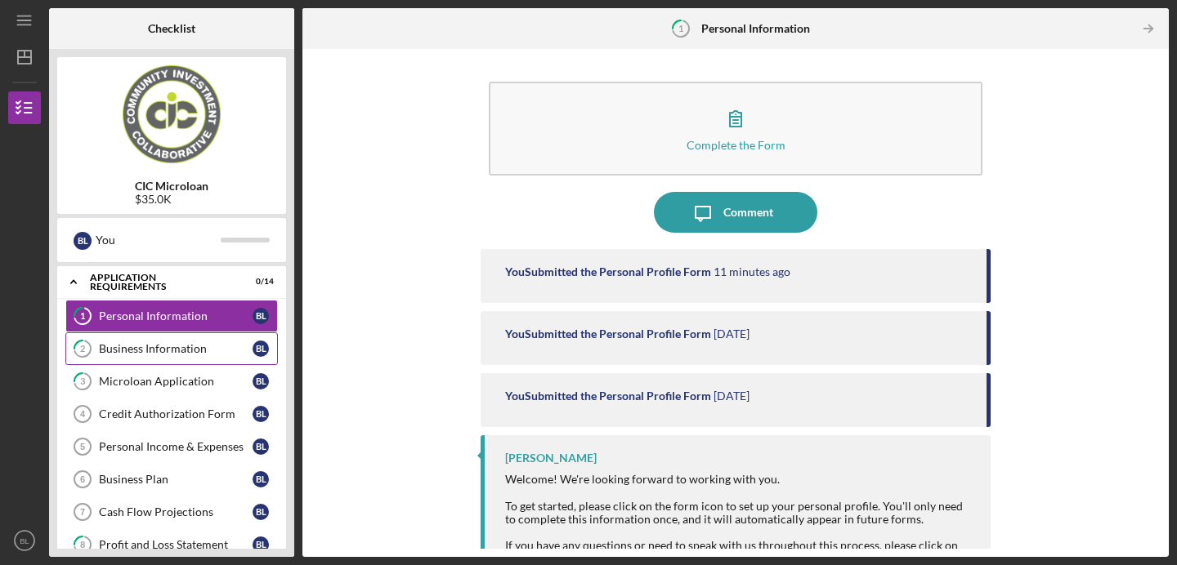
click at [174, 355] on link "2 Business Information [PERSON_NAME]" at bounding box center [171, 349] width 212 height 33
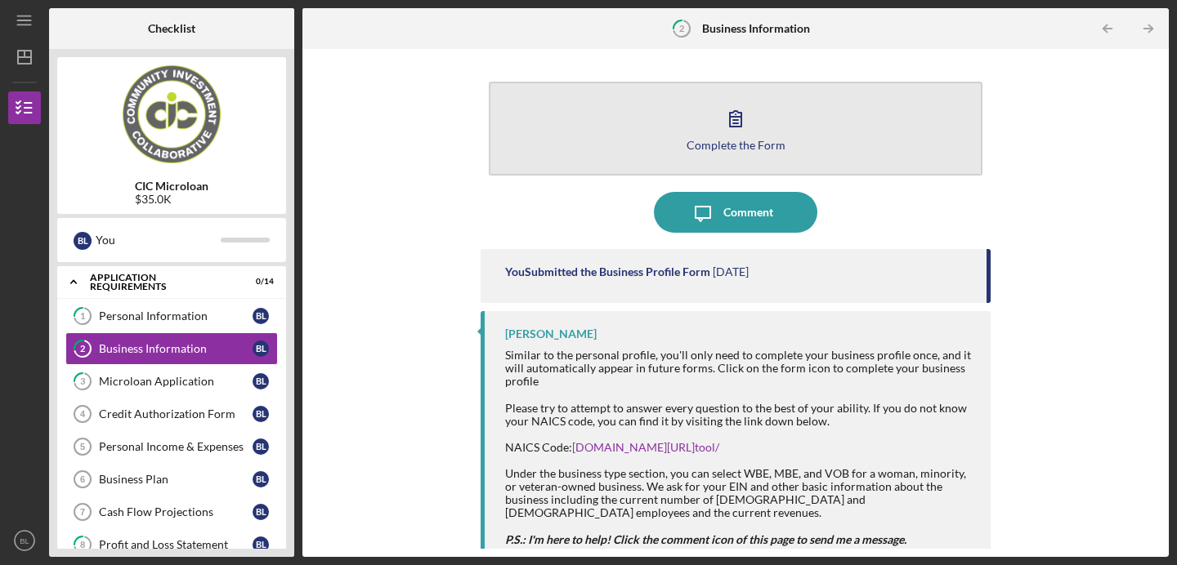
click at [645, 115] on button "Complete the Form Form" at bounding box center [736, 129] width 494 height 94
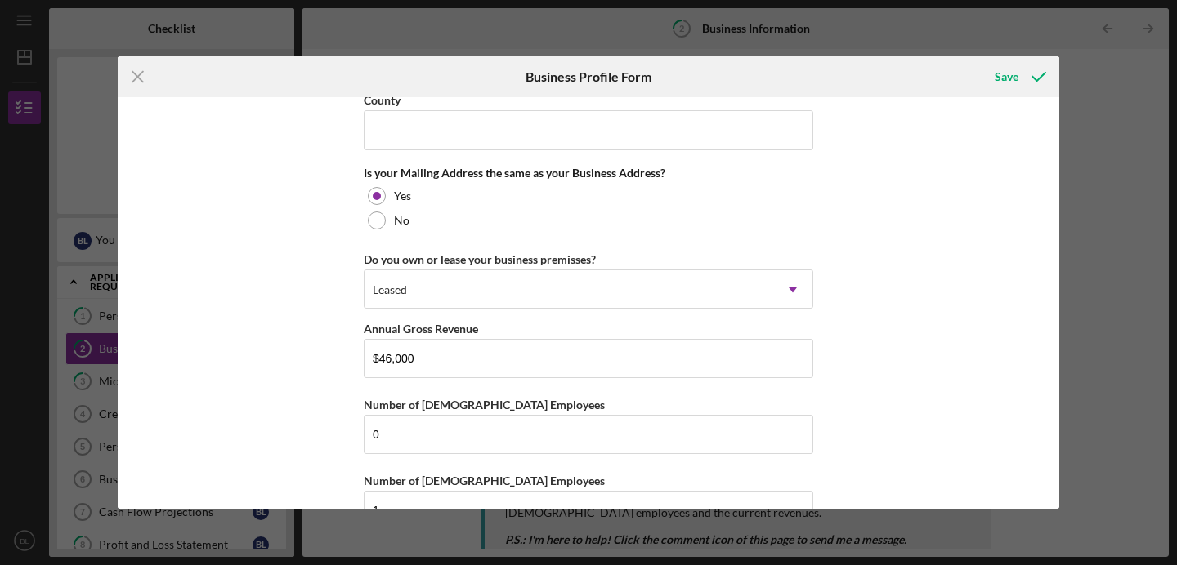
scroll to position [1259, 0]
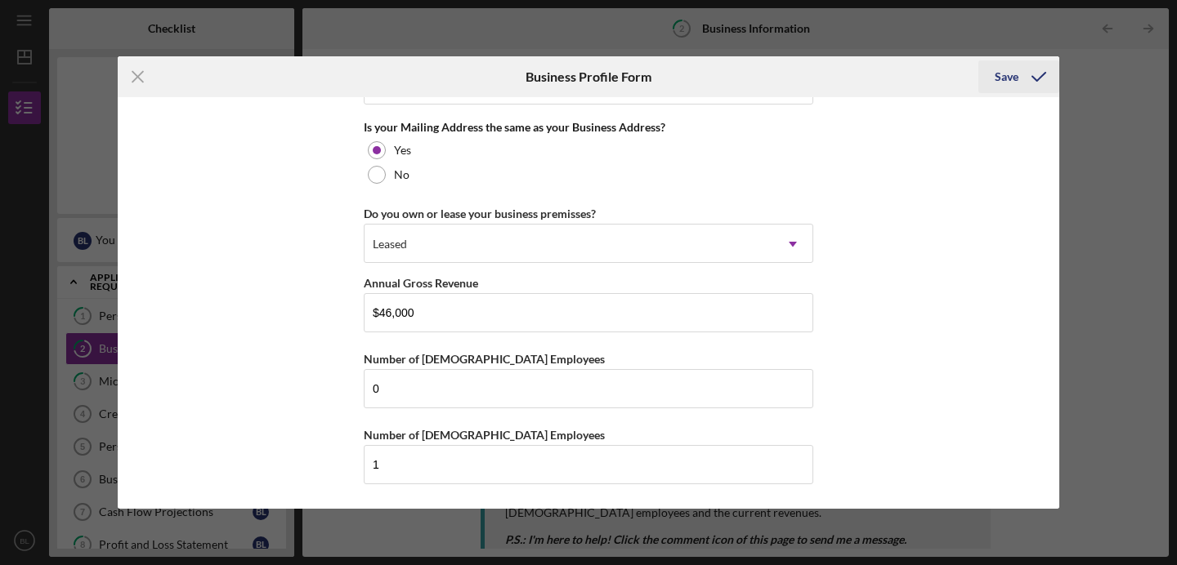
click at [999, 80] on div "Save" at bounding box center [1007, 76] width 24 height 33
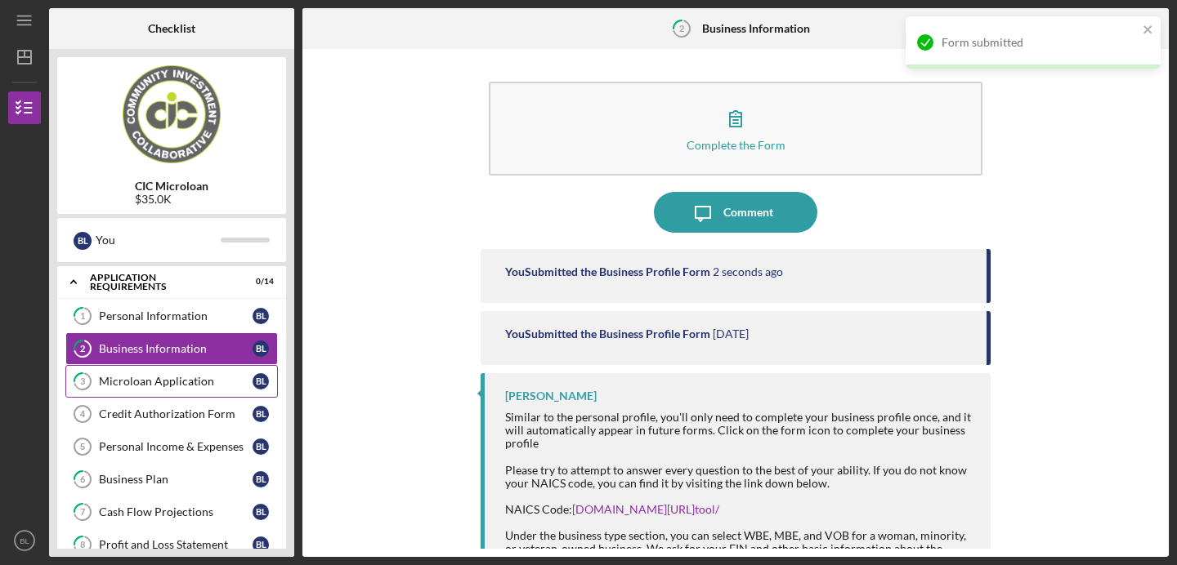
click at [172, 378] on div "Microloan Application" at bounding box center [176, 381] width 154 height 13
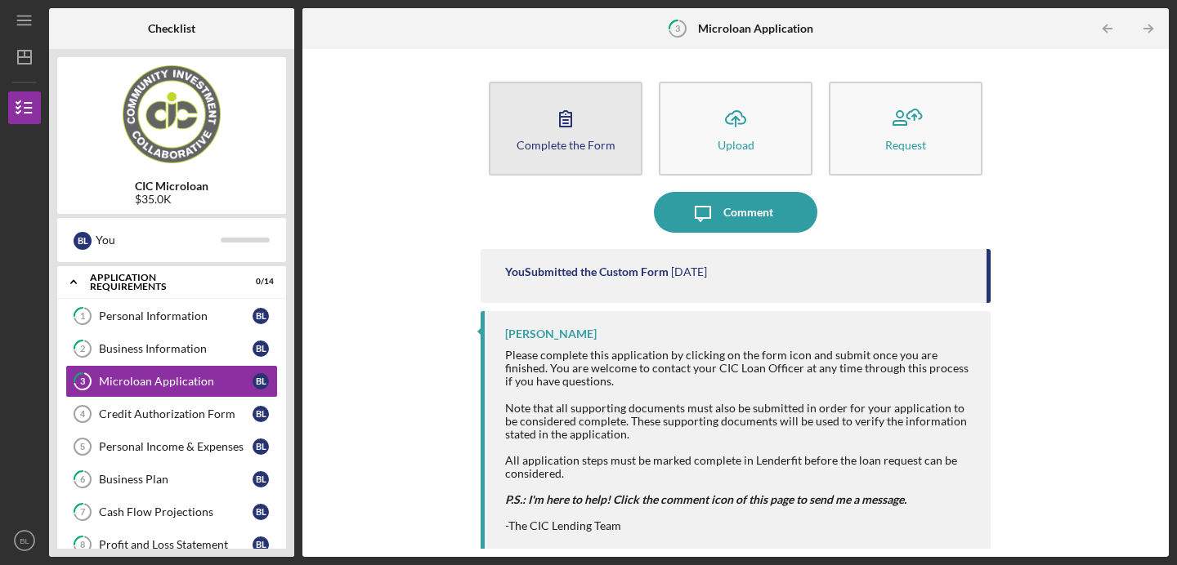
click at [579, 144] on div "Complete the Form" at bounding box center [565, 145] width 99 height 12
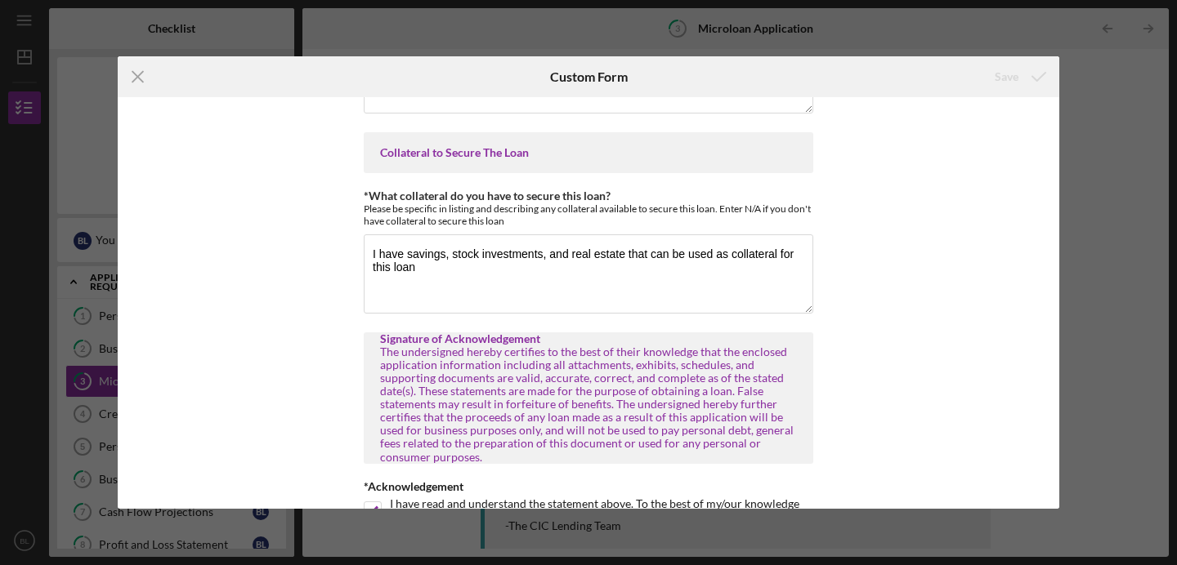
scroll to position [4072, 0]
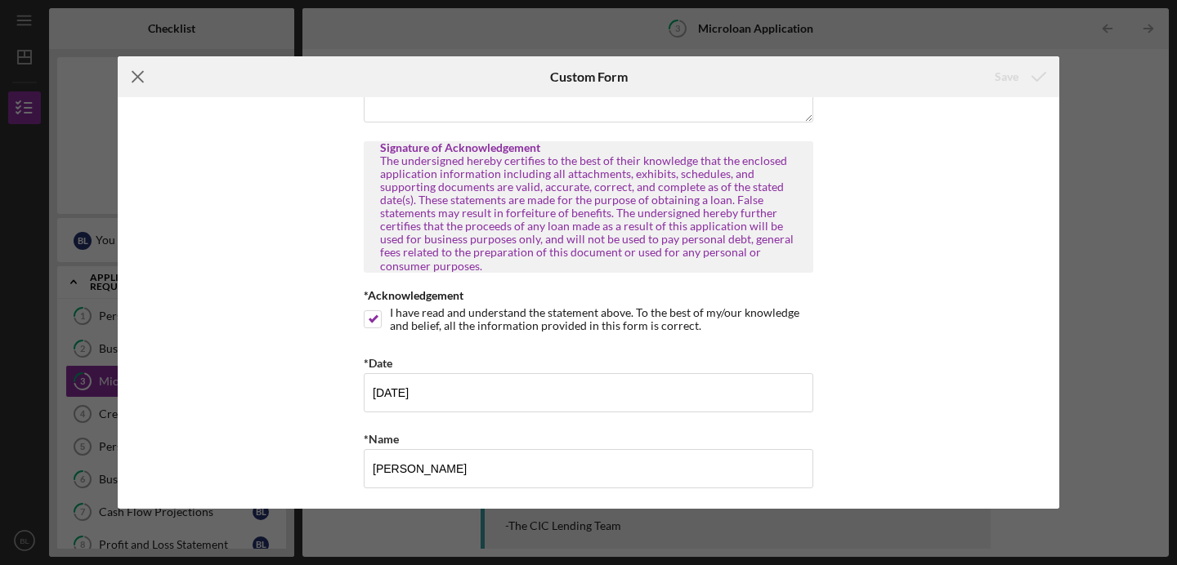
click at [130, 79] on icon "Icon/Menu Close" at bounding box center [138, 76] width 41 height 41
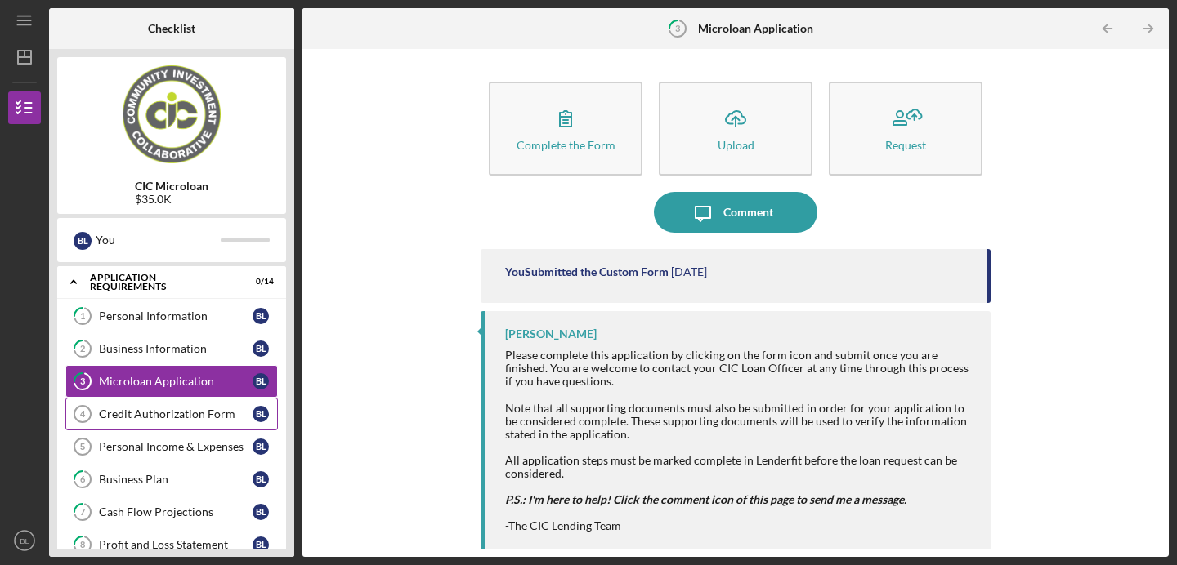
click at [160, 418] on div "Credit Authorization Form" at bounding box center [176, 414] width 154 height 13
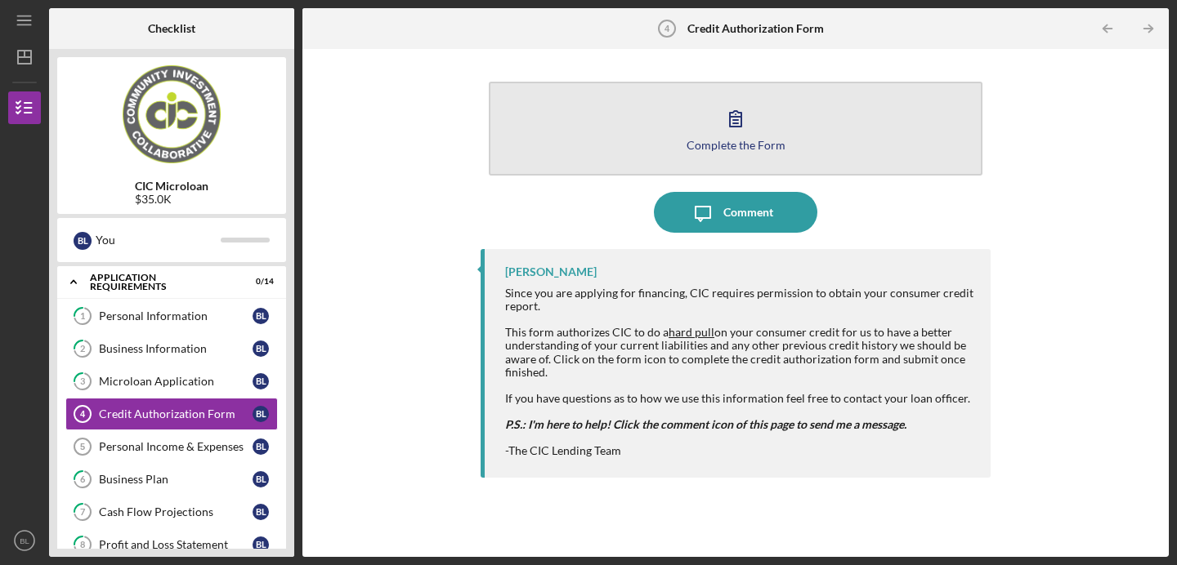
click at [729, 151] on button "Complete the Form Form" at bounding box center [736, 129] width 494 height 94
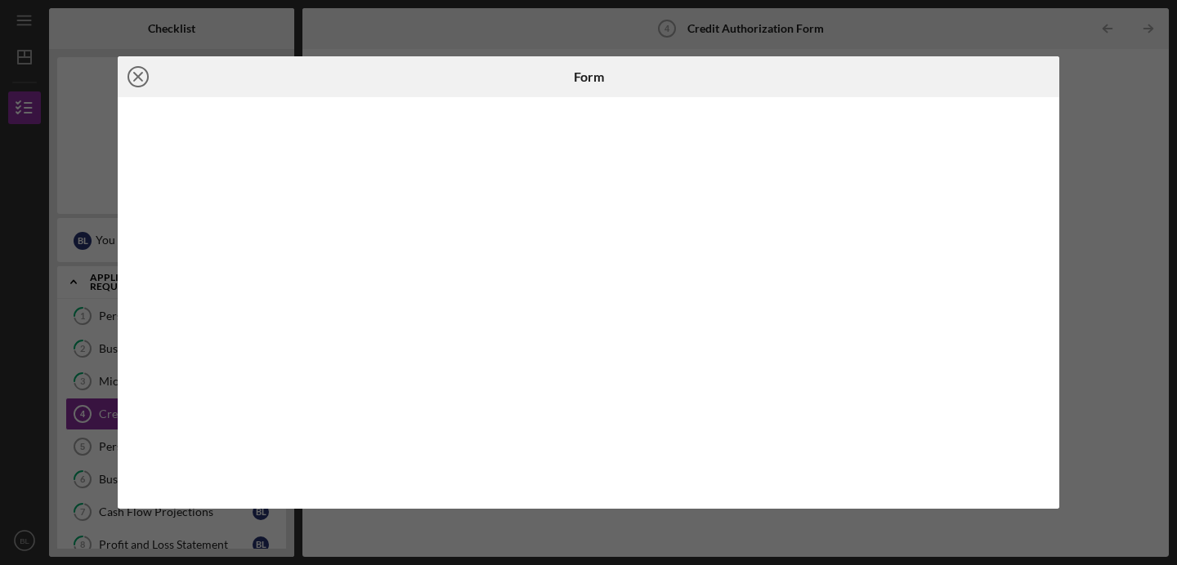
click at [143, 74] on icon "Icon/Close" at bounding box center [138, 76] width 41 height 41
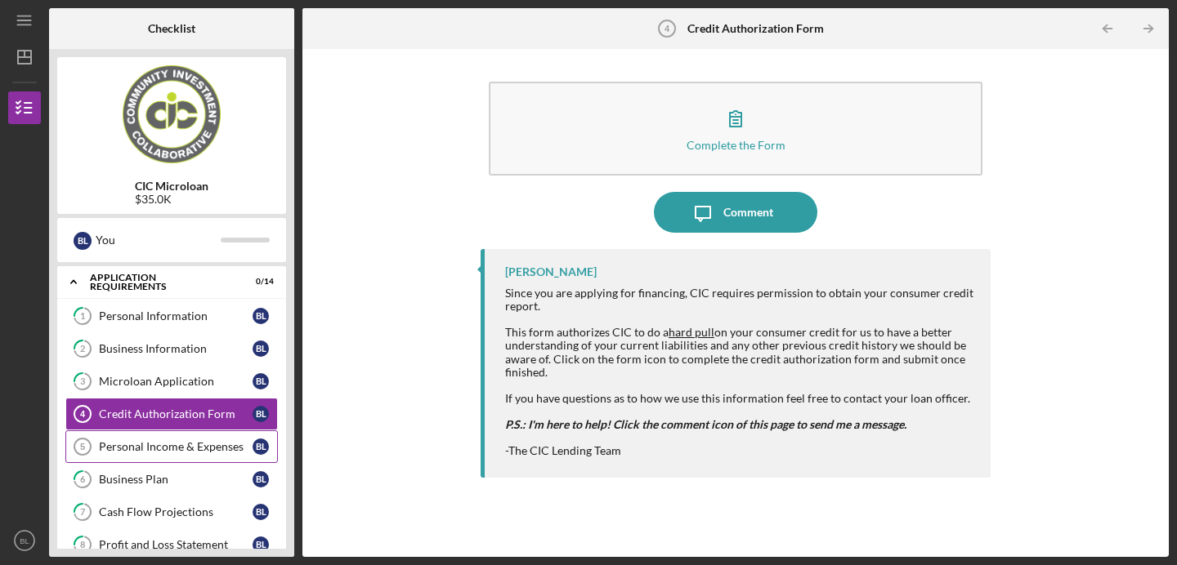
click at [186, 449] on div "Personal Income & Expenses" at bounding box center [176, 446] width 154 height 13
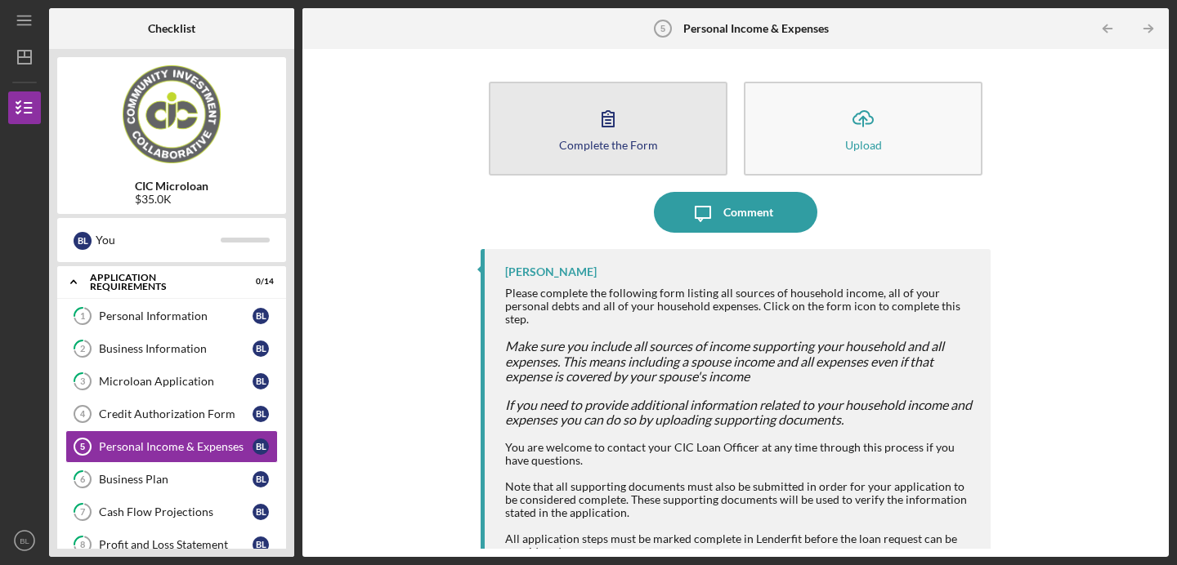
click at [568, 102] on button "Complete the Form Form" at bounding box center [608, 129] width 239 height 94
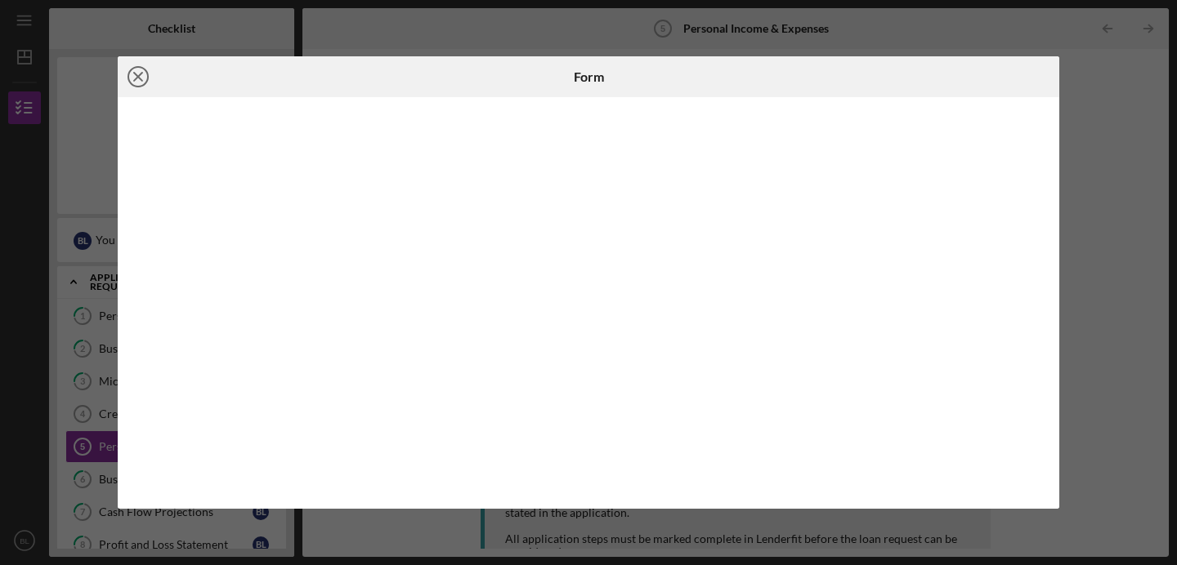
click at [144, 79] on icon "Icon/Close" at bounding box center [138, 76] width 41 height 41
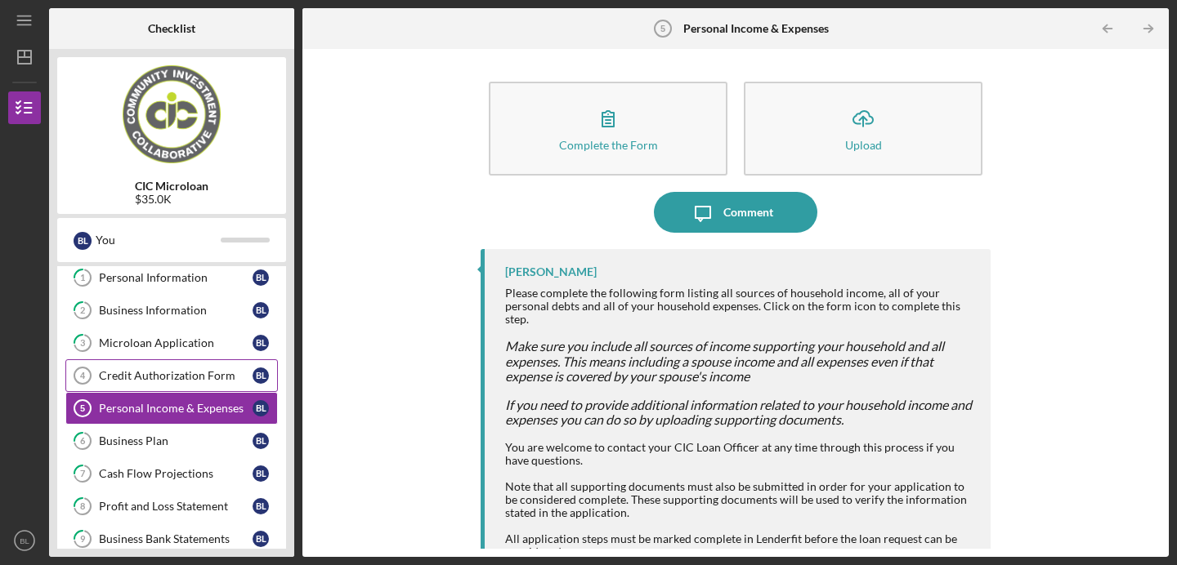
scroll to position [45, 0]
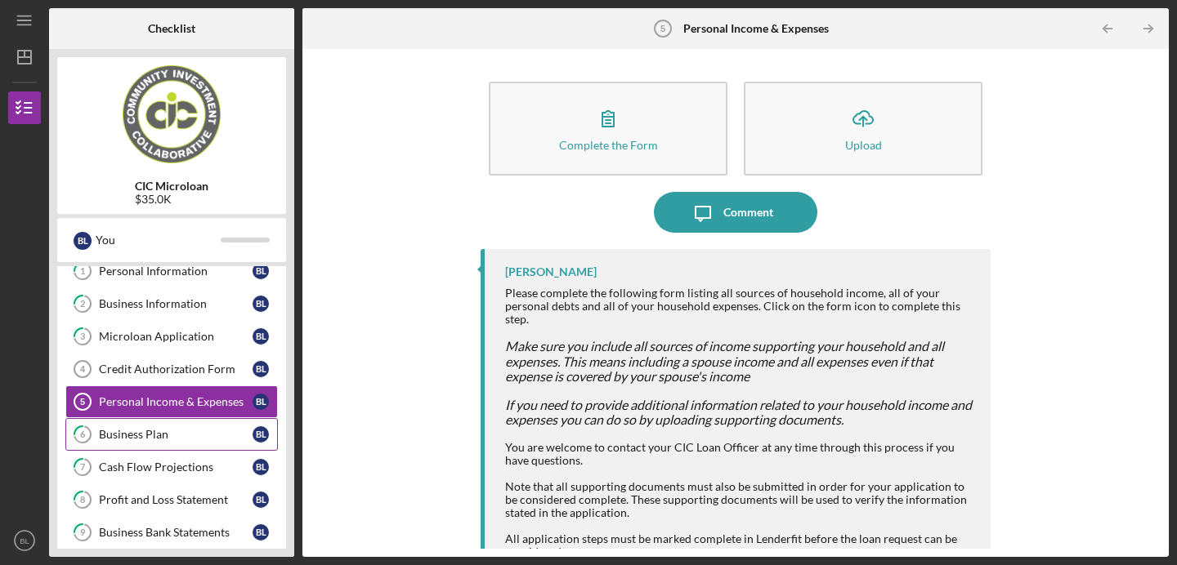
click at [200, 430] on div "Business Plan" at bounding box center [176, 434] width 154 height 13
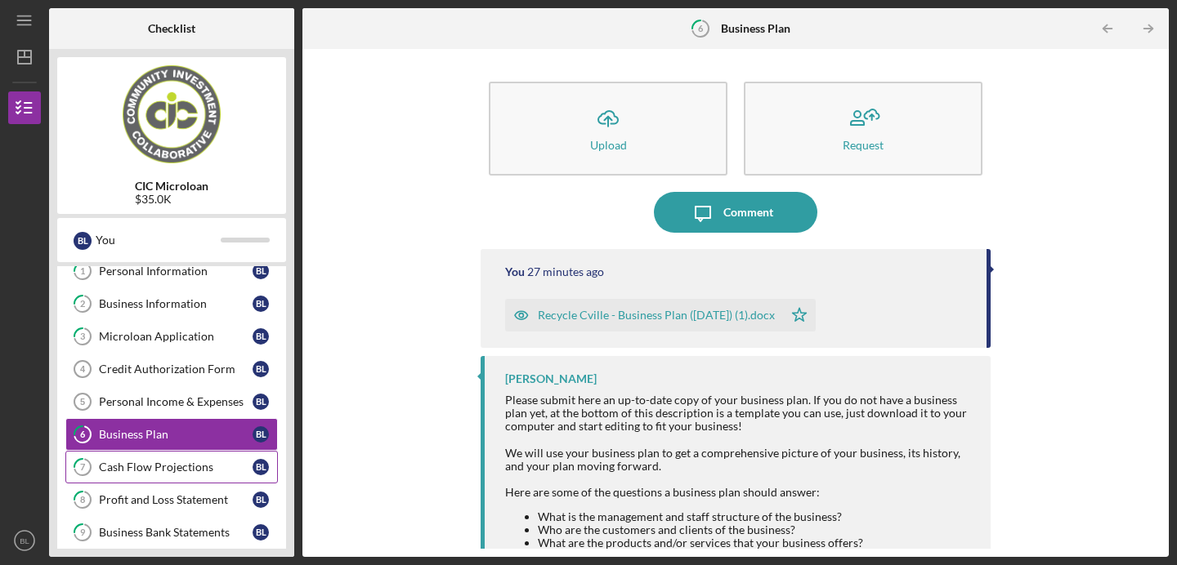
click at [198, 467] on div "Cash Flow Projections" at bounding box center [176, 467] width 154 height 13
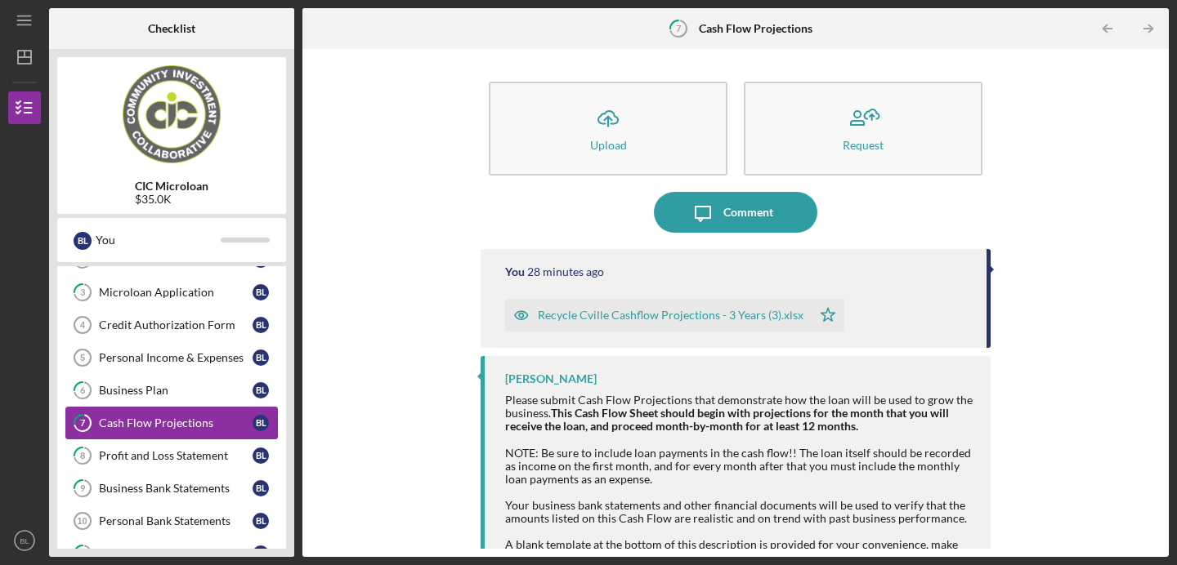
scroll to position [97, 0]
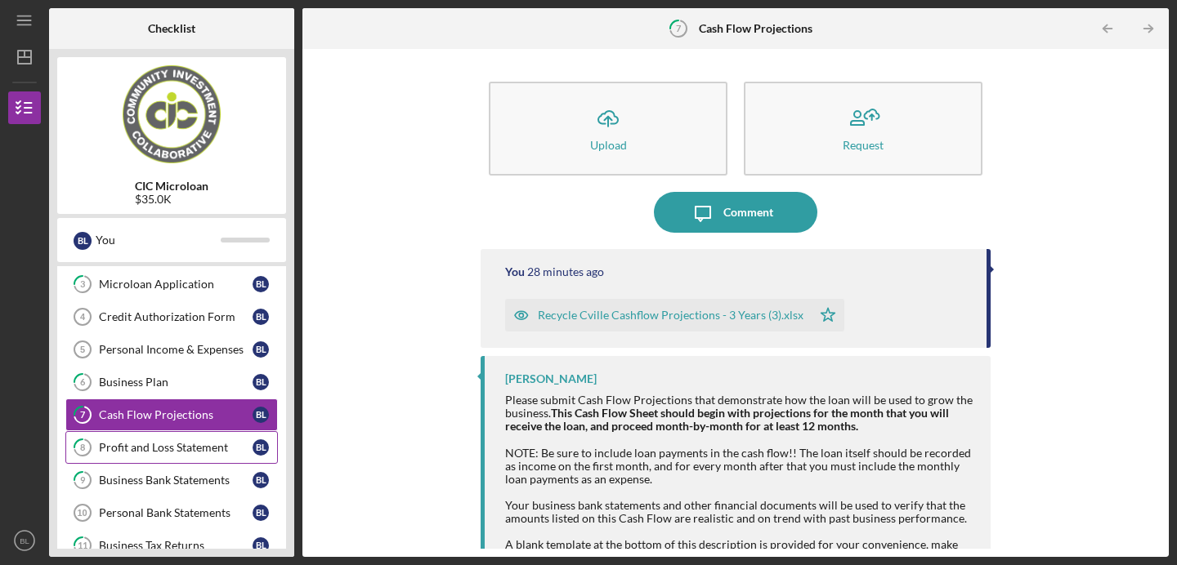
click at [192, 445] on div "Profit and Loss Statement" at bounding box center [176, 447] width 154 height 13
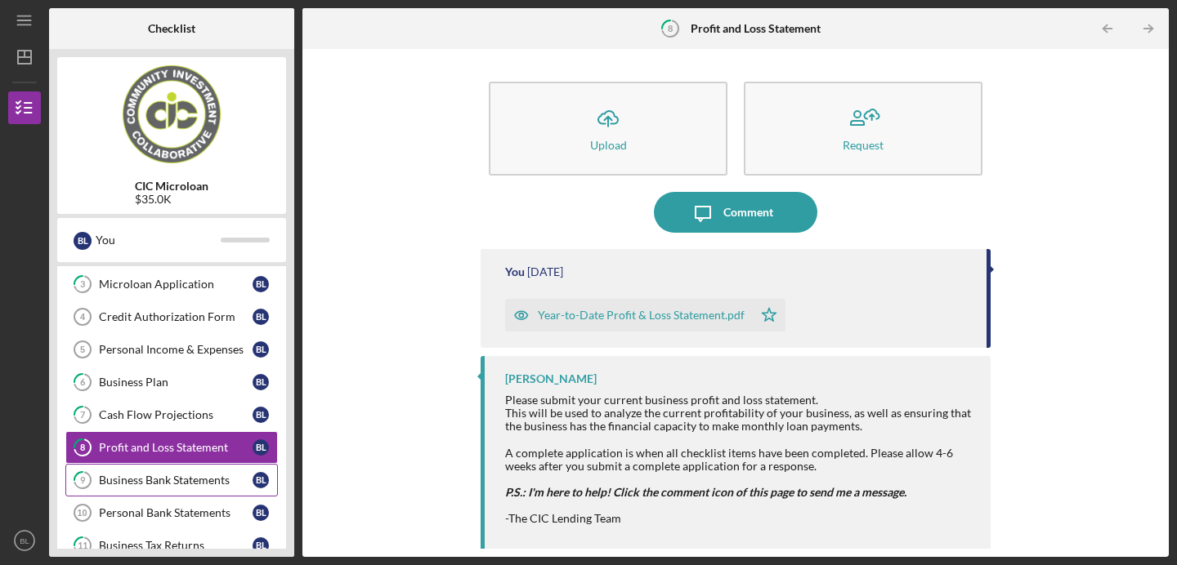
click at [194, 482] on div "Business Bank Statements" at bounding box center [176, 480] width 154 height 13
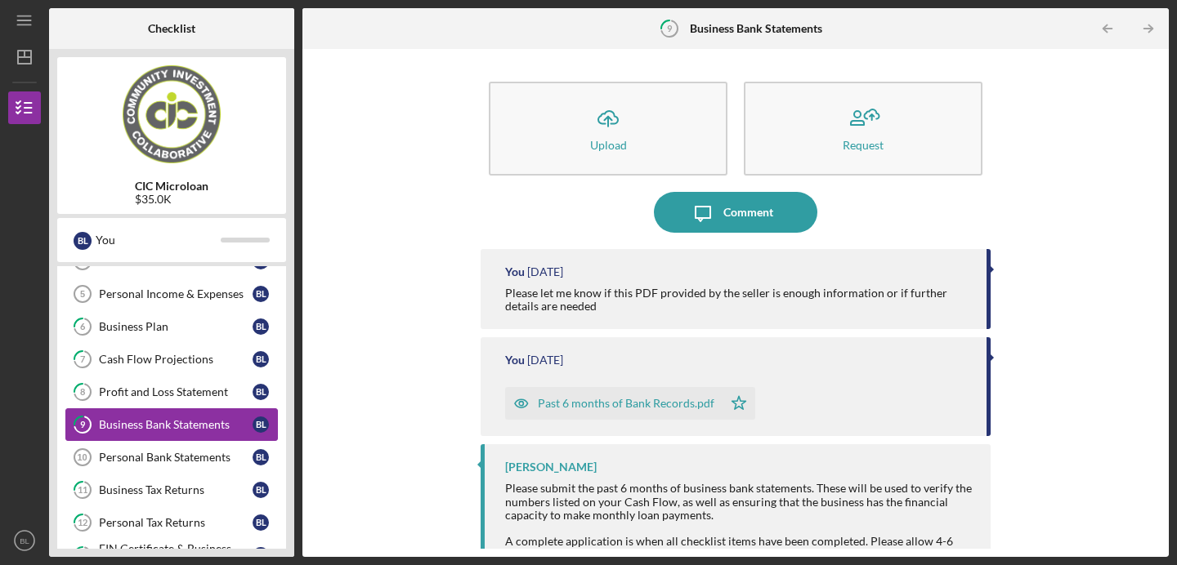
scroll to position [159, 0]
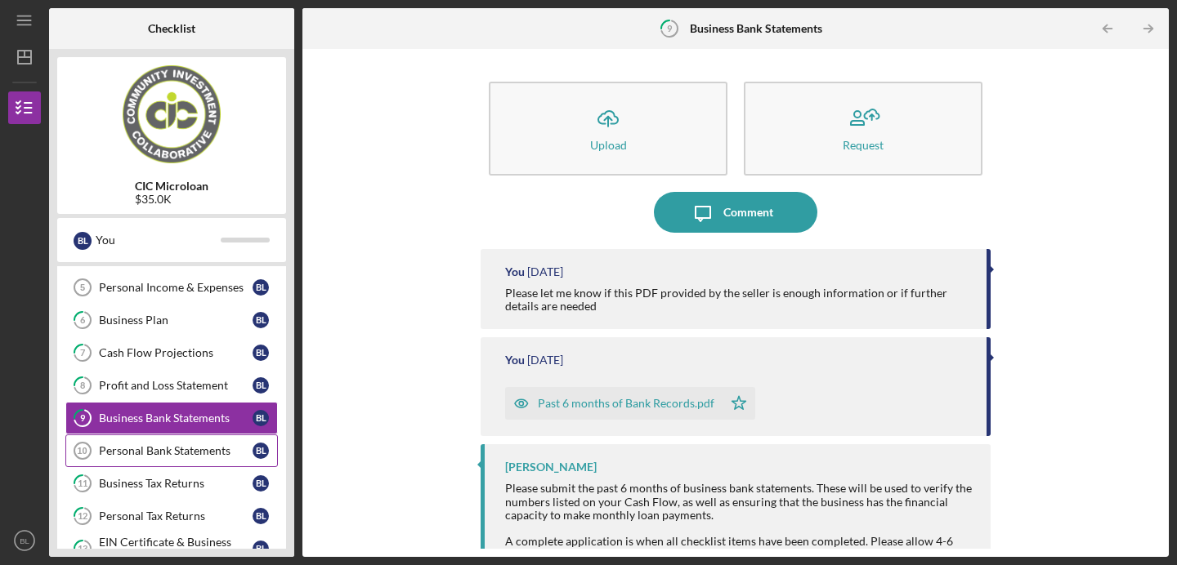
click at [187, 450] on div "Personal Bank Statements" at bounding box center [176, 451] width 154 height 13
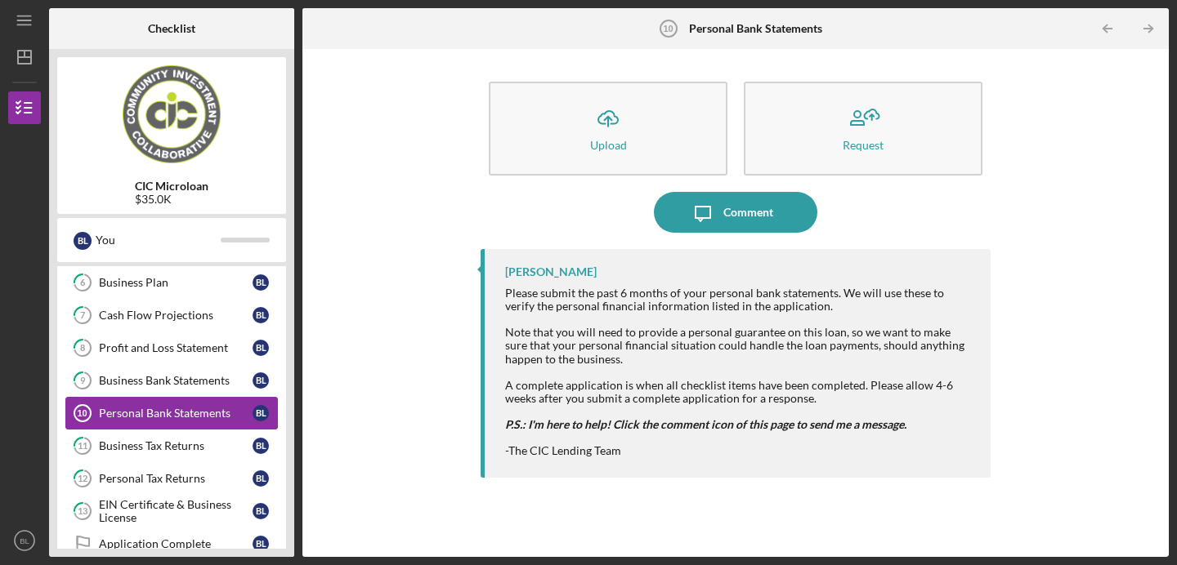
scroll to position [199, 0]
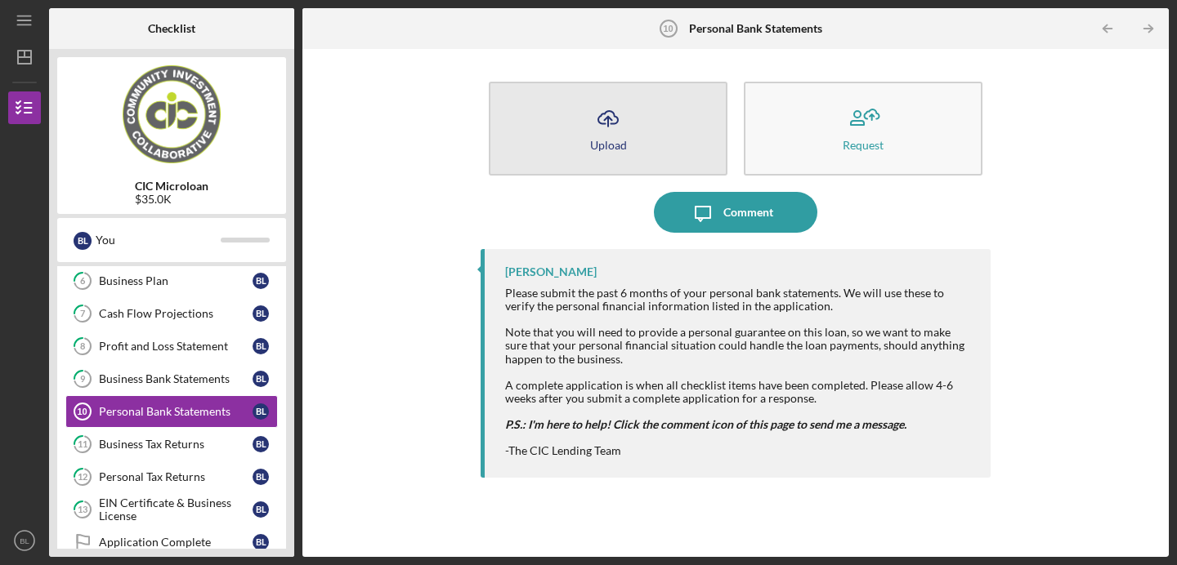
click at [641, 145] on button "Icon/Upload Upload" at bounding box center [608, 129] width 239 height 94
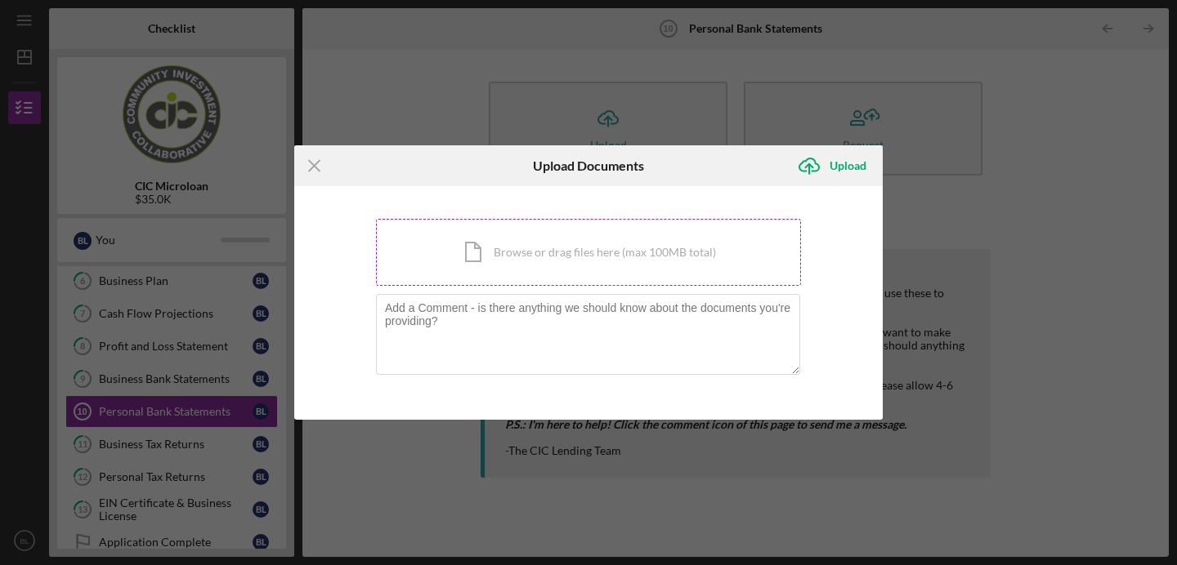
click at [521, 248] on div "Icon/Document Browse or drag files here (max 100MB total) Tap to choose files o…" at bounding box center [588, 252] width 425 height 67
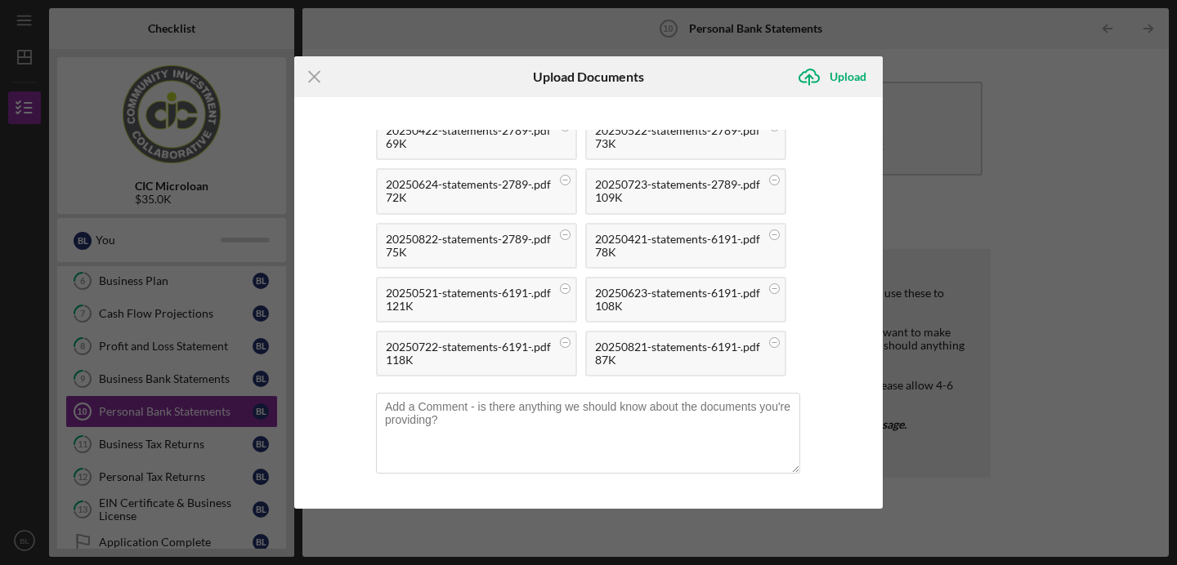
scroll to position [369, 0]
click at [856, 79] on div "Upload" at bounding box center [847, 76] width 37 height 33
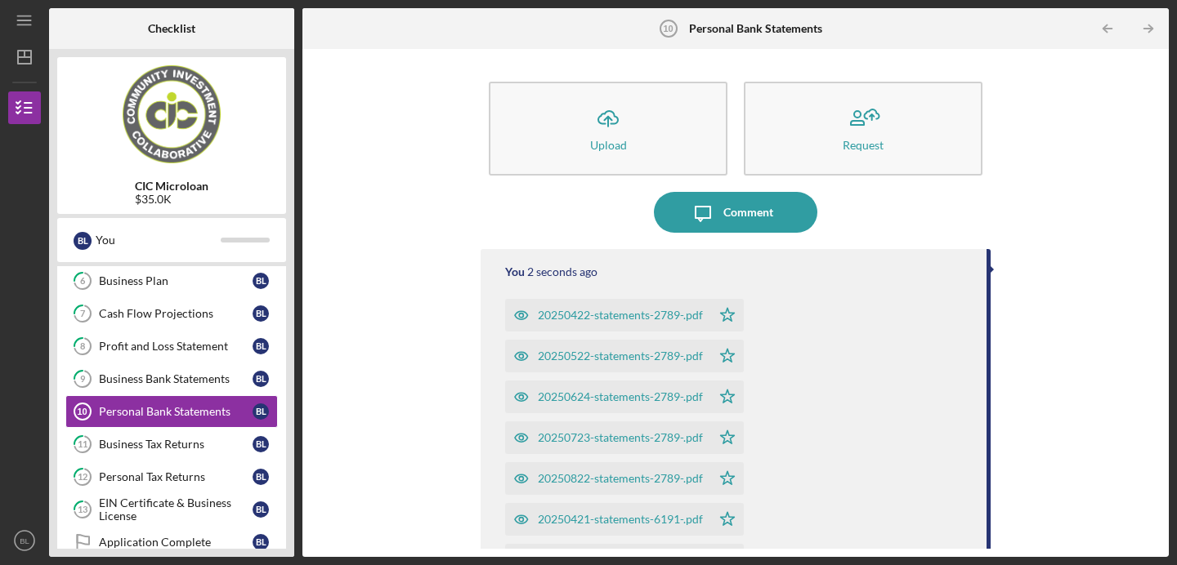
click at [600, 316] on div "20250422-statements-2789-.pdf" at bounding box center [620, 315] width 165 height 13
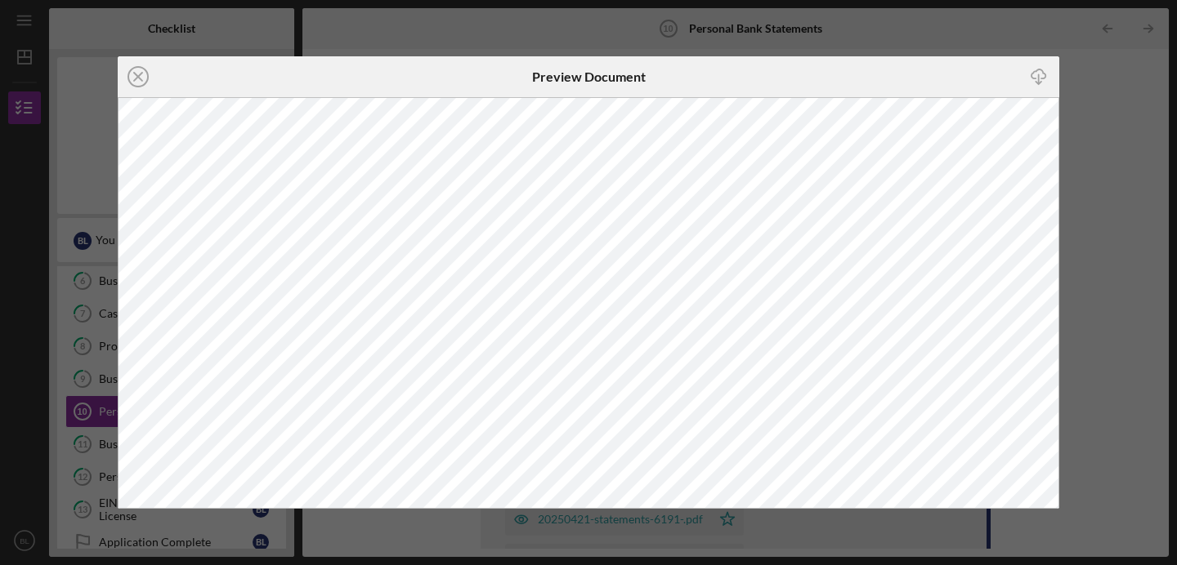
click at [1106, 127] on div "Icon/Close Preview Document Icon/Download" at bounding box center [588, 282] width 1177 height 565
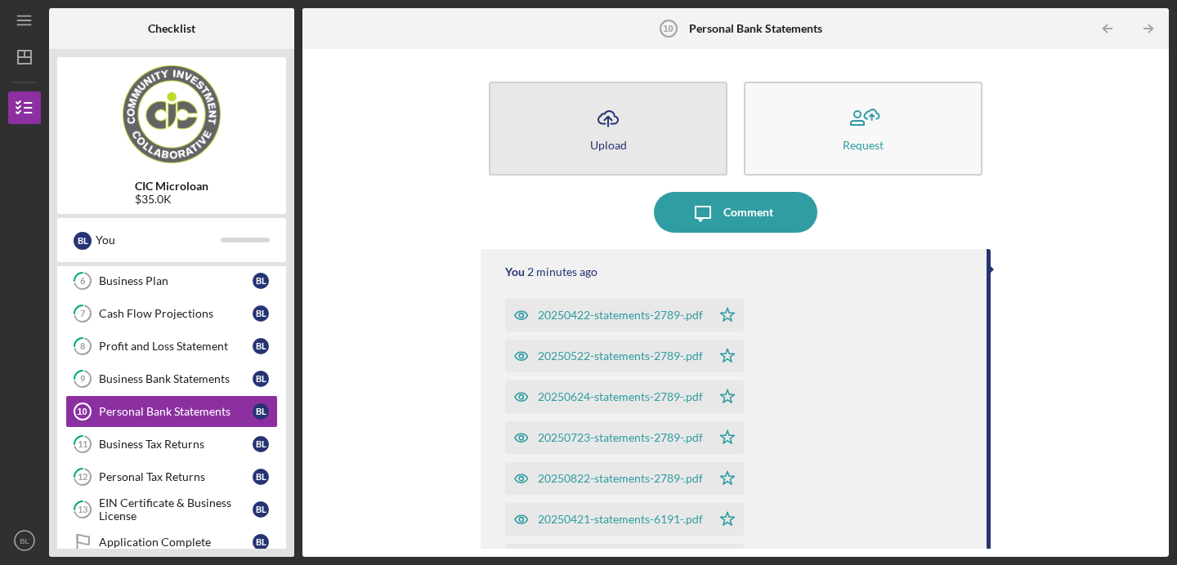
click at [628, 158] on button "Icon/Upload Upload" at bounding box center [608, 129] width 239 height 94
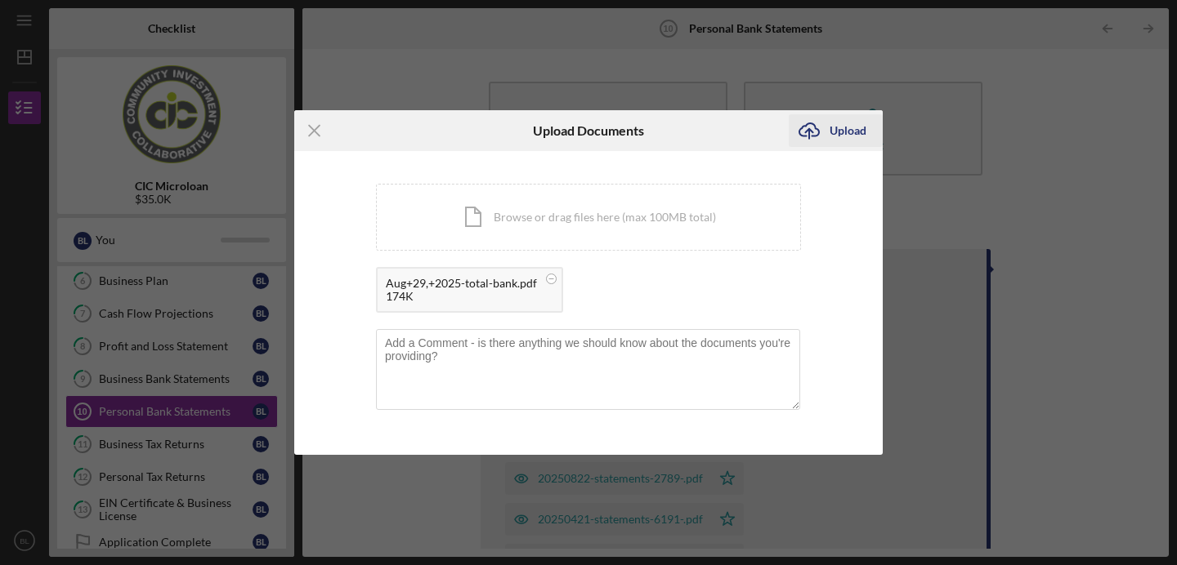
click at [826, 138] on icon "Icon/Upload" at bounding box center [809, 130] width 41 height 41
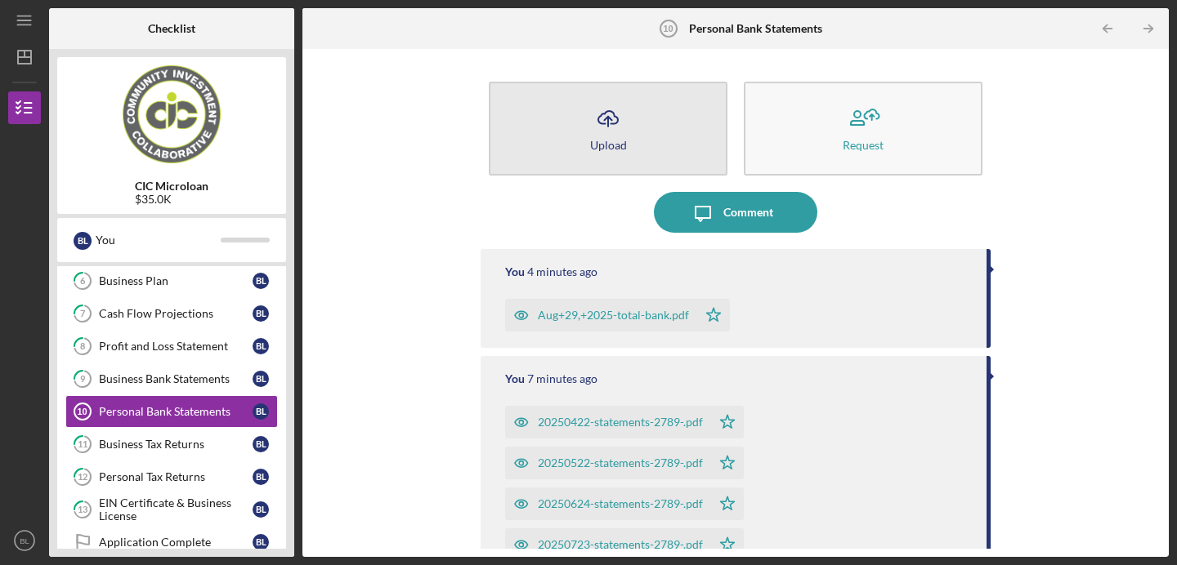
click at [673, 123] on button "Icon/Upload Upload" at bounding box center [608, 129] width 239 height 94
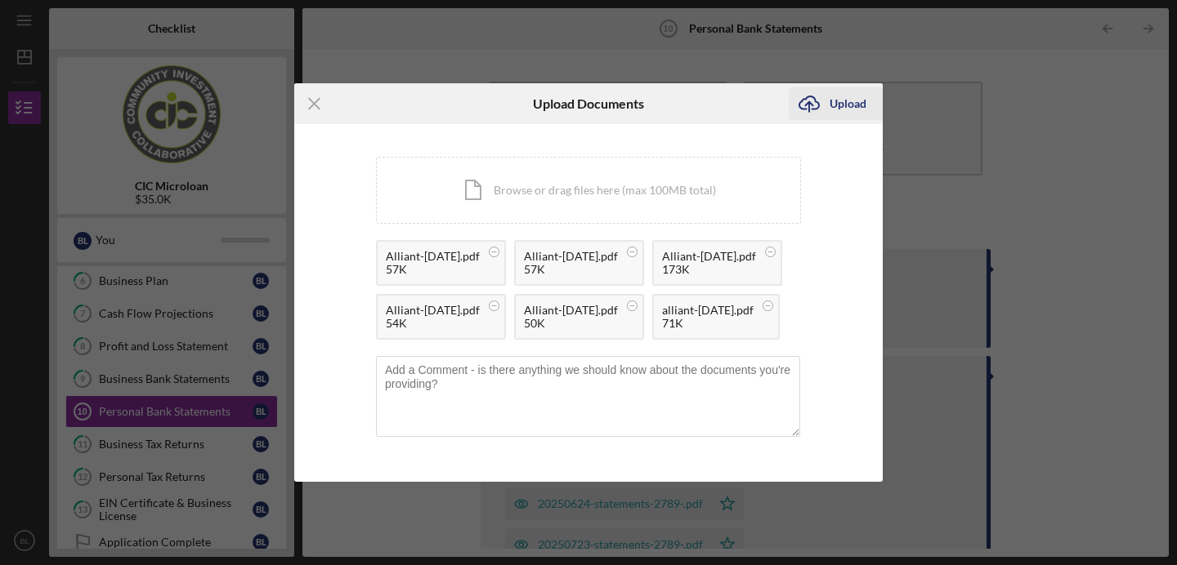
click at [844, 87] on div "Upload" at bounding box center [847, 103] width 37 height 33
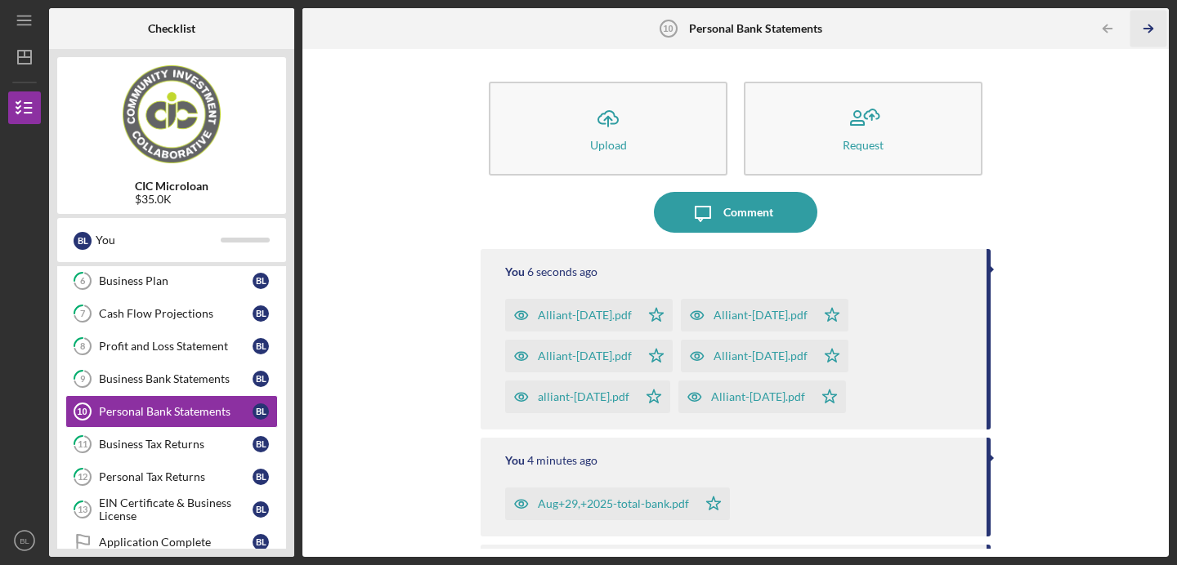
click at [1147, 26] on icon "Icon/Table Pagination Arrow" at bounding box center [1147, 29] width 37 height 37
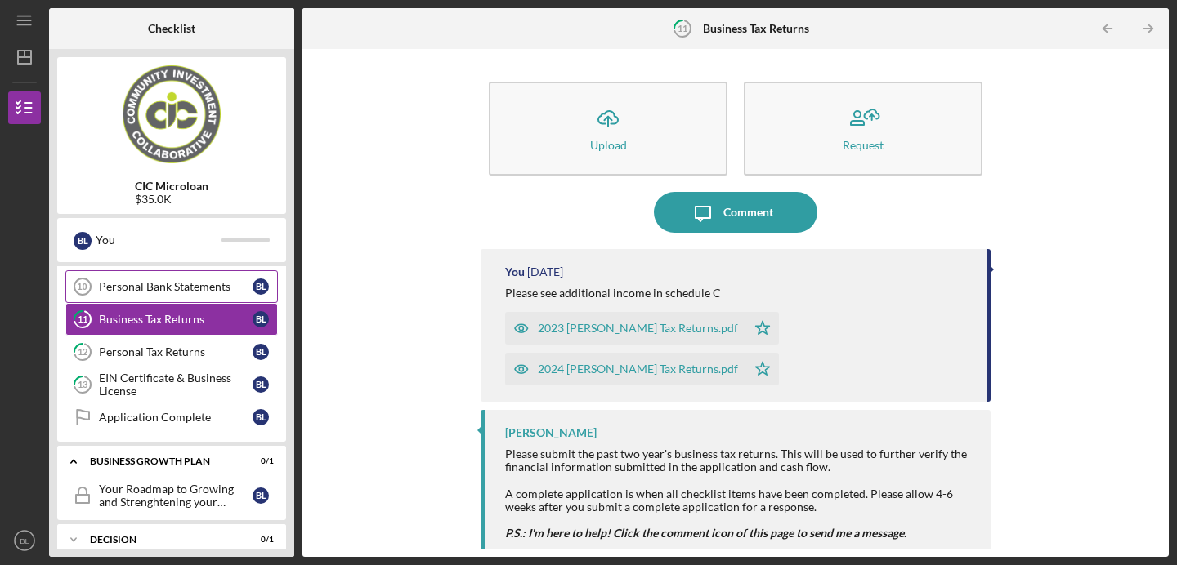
scroll to position [341, 0]
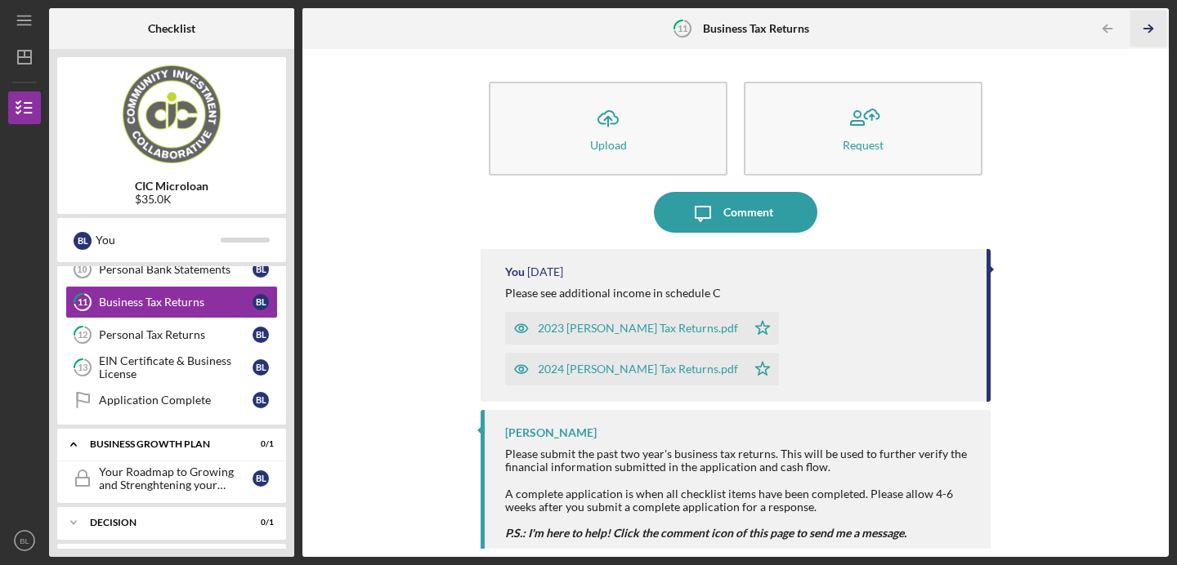
click at [1145, 24] on icon "Icon/Table Pagination Arrow" at bounding box center [1147, 29] width 37 height 37
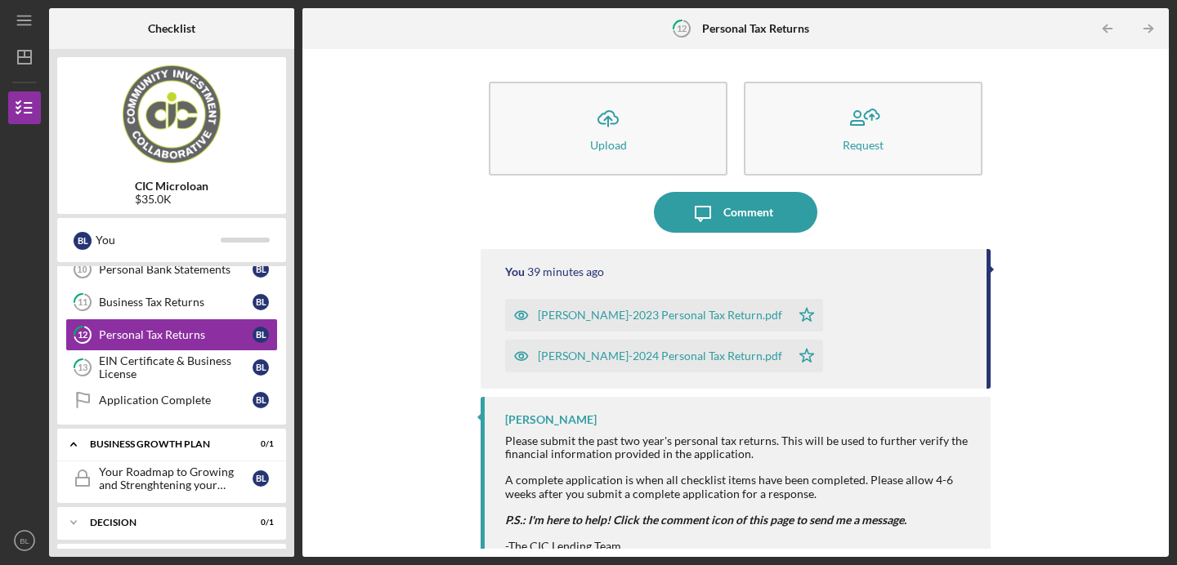
click at [1145, 24] on icon "Icon/Table Pagination Arrow" at bounding box center [1147, 29] width 37 height 37
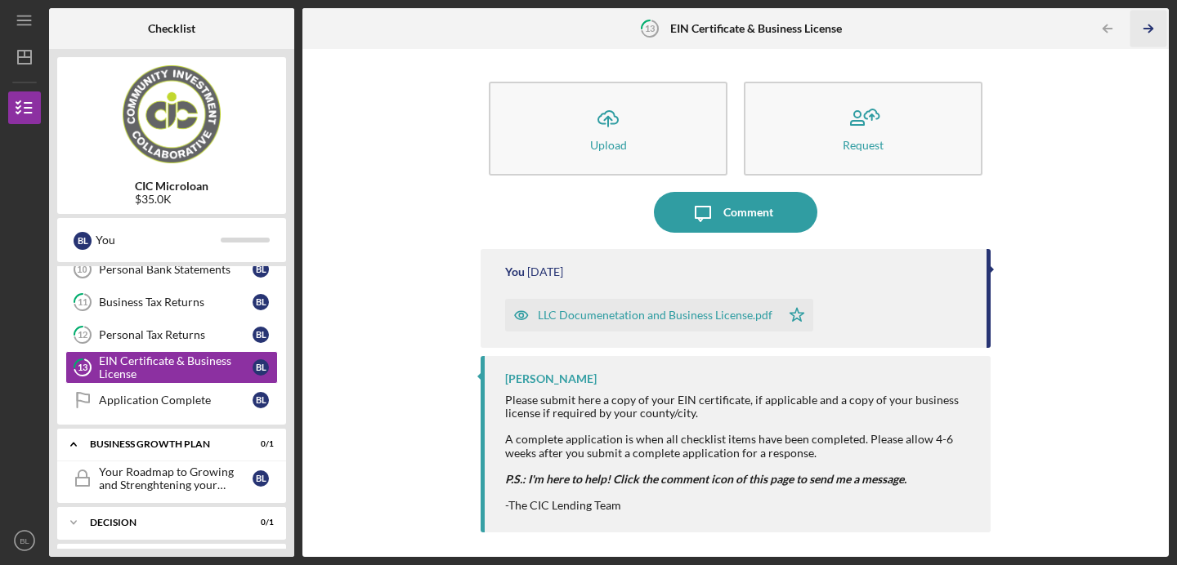
click at [1147, 20] on icon "Icon/Table Pagination Arrow" at bounding box center [1147, 29] width 37 height 37
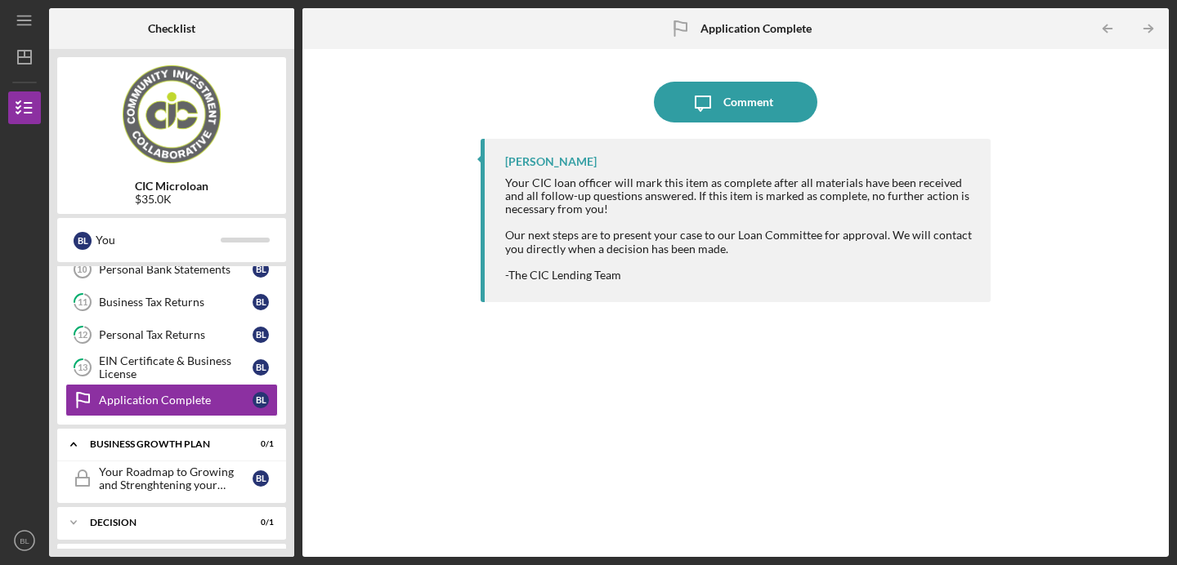
click at [636, 218] on div at bounding box center [739, 222] width 469 height 13
